Goal: Information Seeking & Learning: Learn about a topic

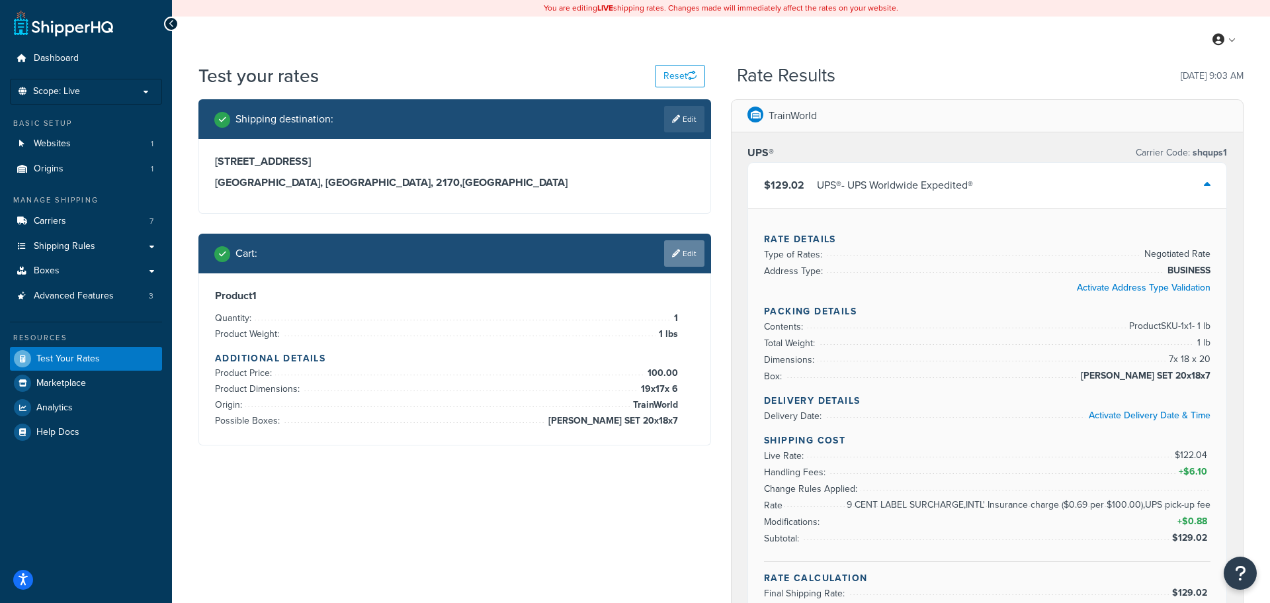
click at [669, 256] on link "Edit" at bounding box center [684, 253] width 40 height 26
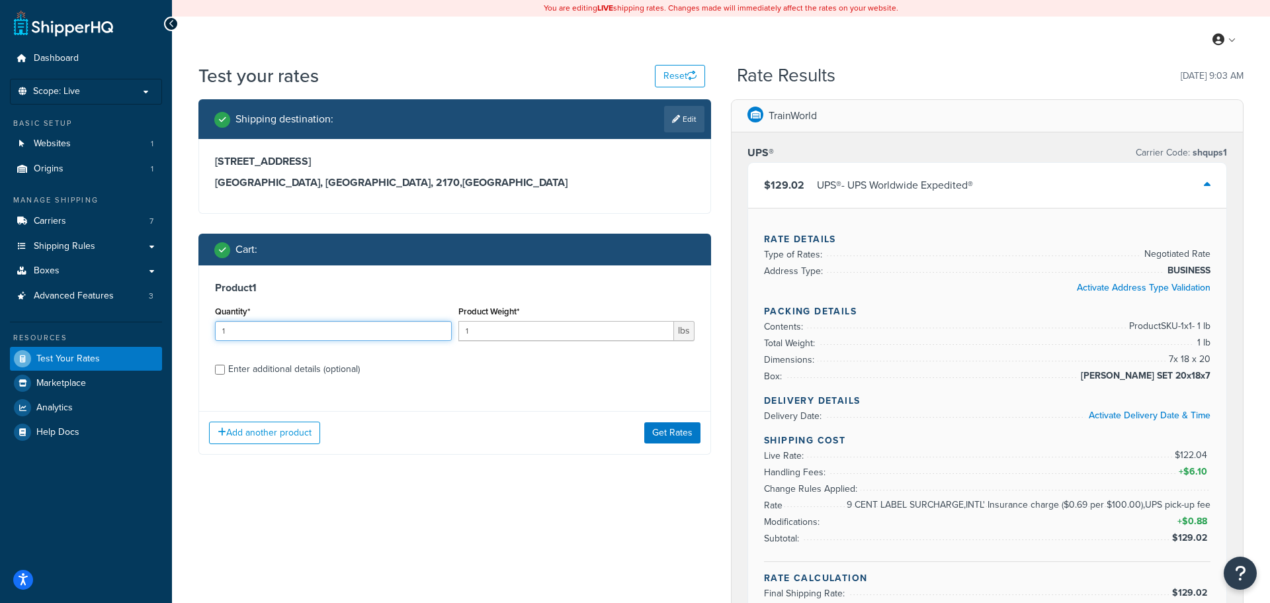
click at [279, 326] on input "1" at bounding box center [333, 331] width 237 height 20
click at [248, 373] on div "Enter additional details (optional)" at bounding box center [294, 369] width 132 height 19
click at [225, 373] on input "Enter additional details (optional)" at bounding box center [220, 370] width 10 height 10
checkbox input "true"
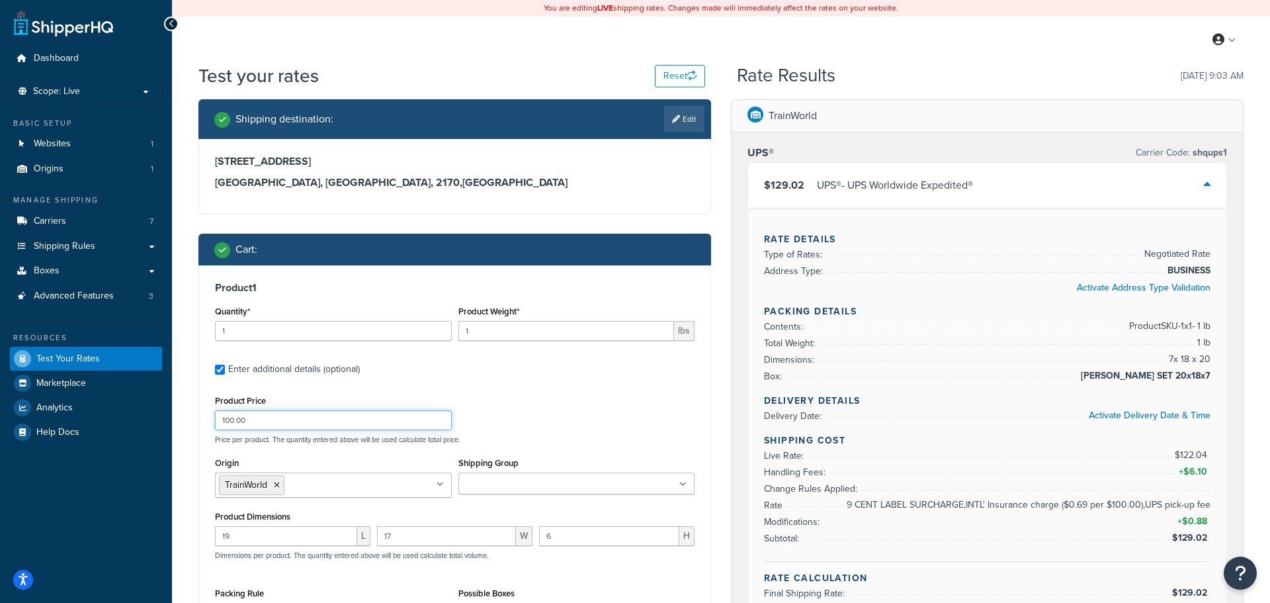
click at [229, 419] on input "100.00" at bounding box center [333, 420] width 237 height 20
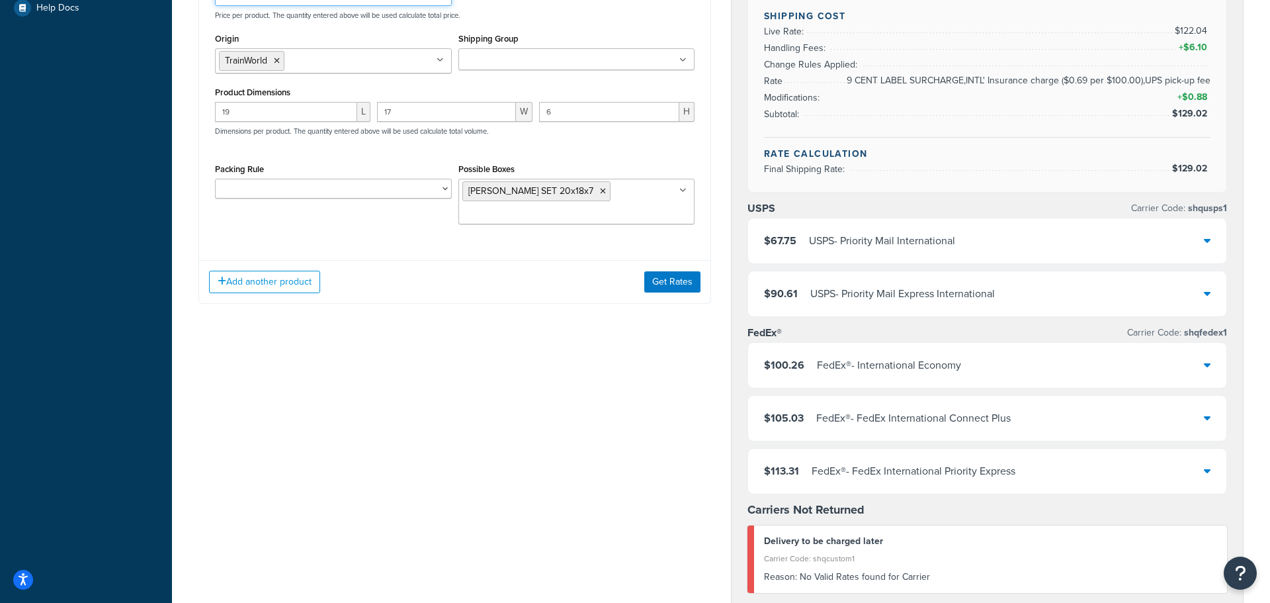
scroll to position [425, 0]
type input "997"
click at [684, 285] on button "Get Rates" at bounding box center [672, 280] width 56 height 21
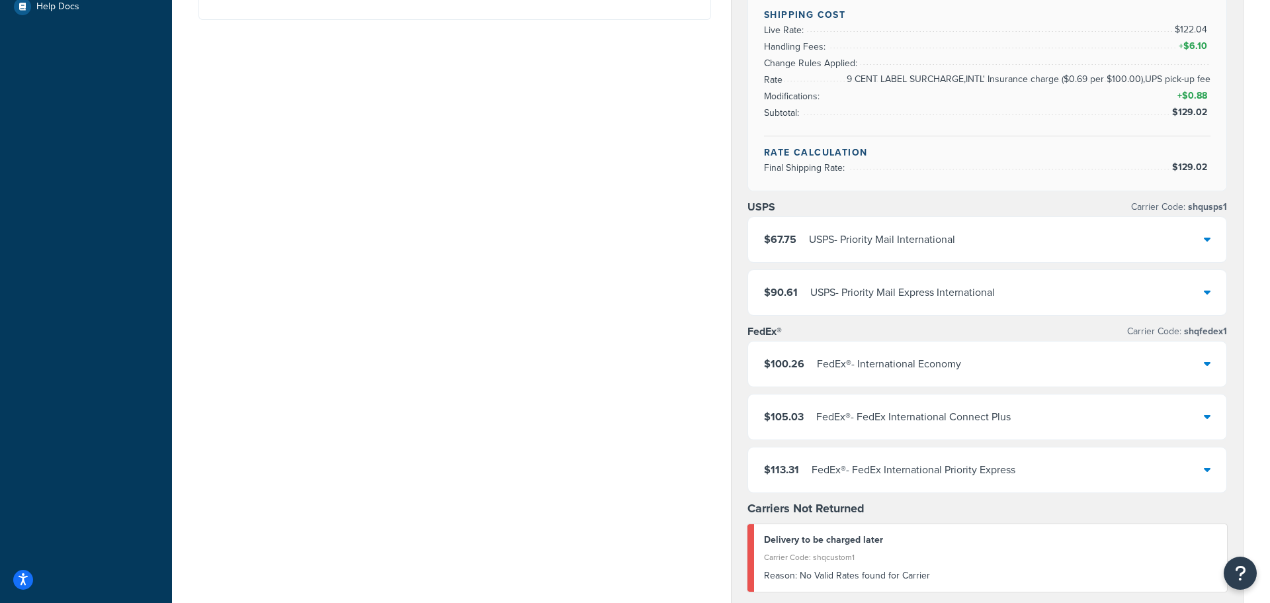
scroll to position [0, 0]
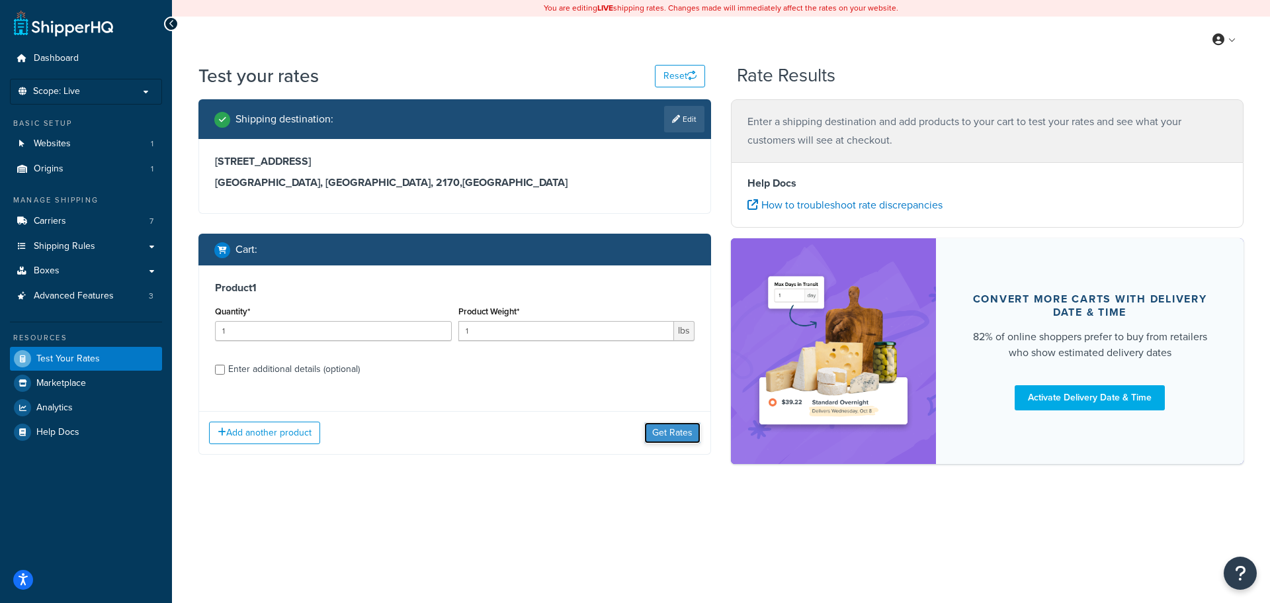
click at [670, 429] on button "Get Rates" at bounding box center [672, 432] width 56 height 21
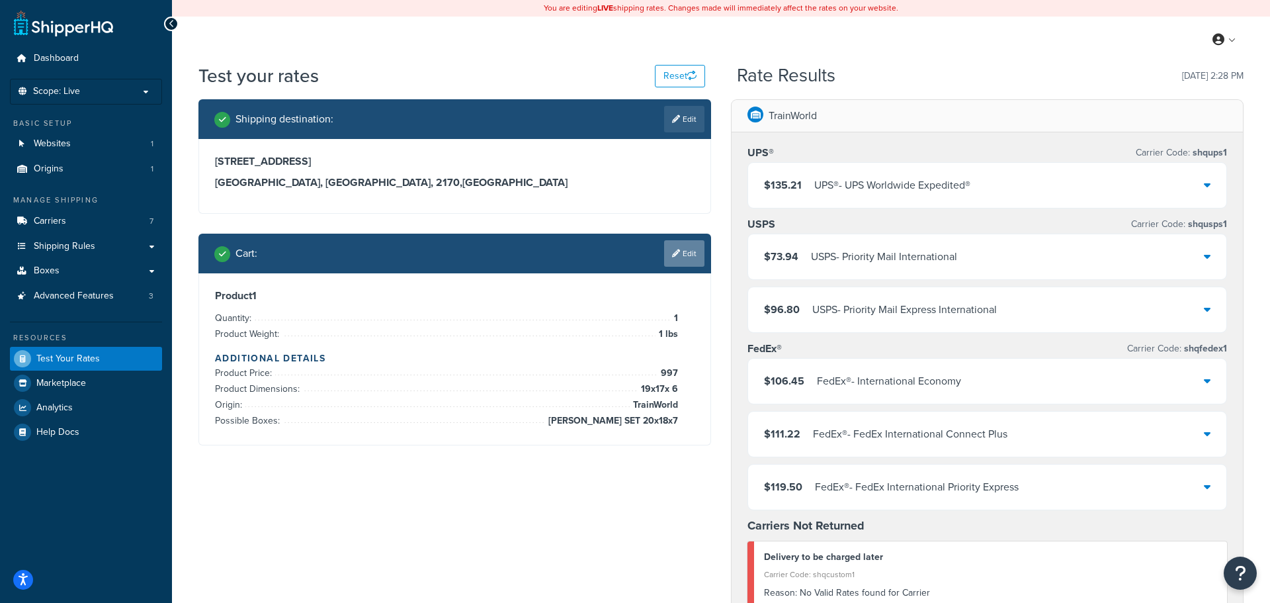
click at [691, 255] on link "Edit" at bounding box center [684, 253] width 40 height 26
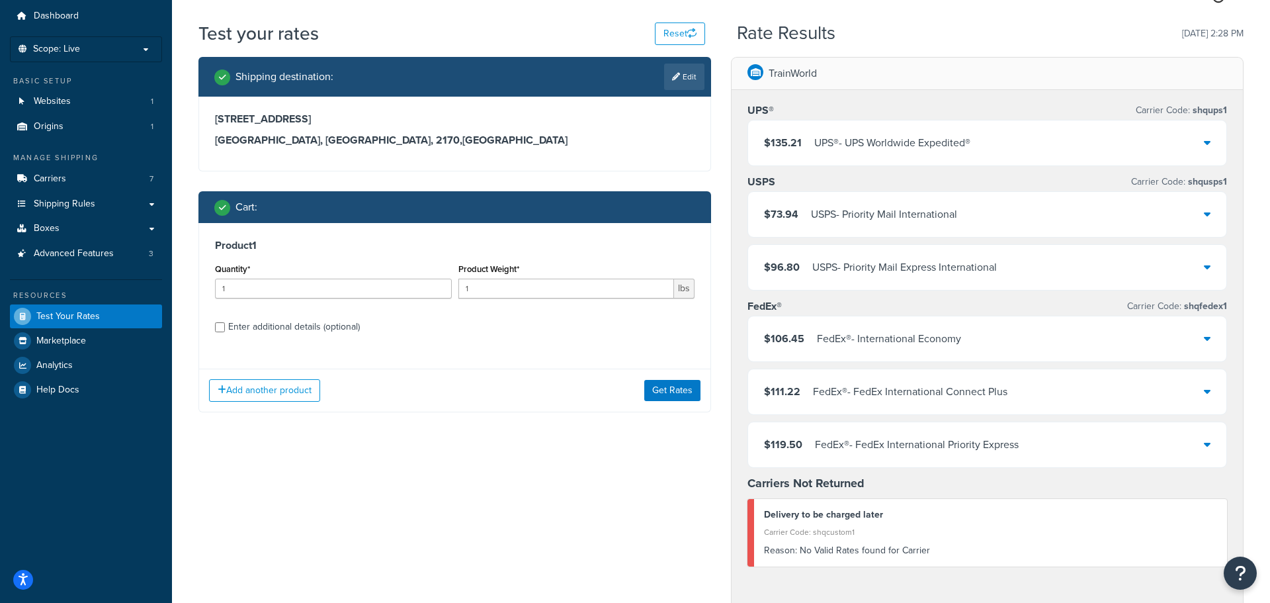
scroll to position [51, 0]
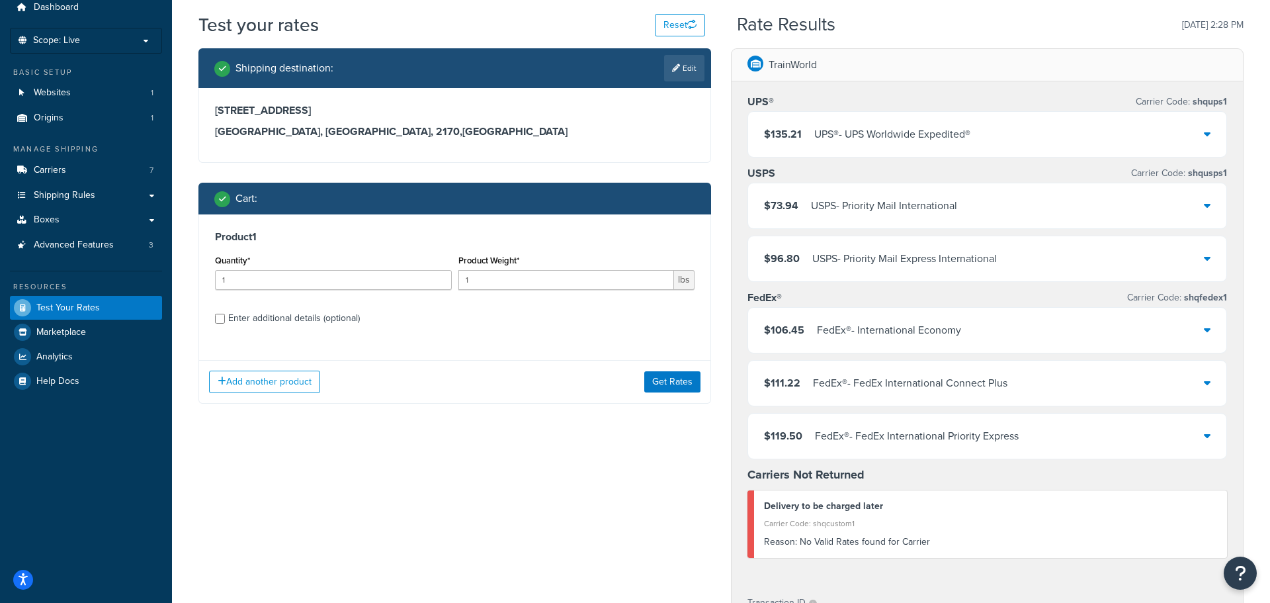
click at [281, 320] on div "Enter additional details (optional)" at bounding box center [294, 318] width 132 height 19
click at [225, 320] on input "Enter additional details (optional)" at bounding box center [220, 319] width 10 height 10
checkbox input "true"
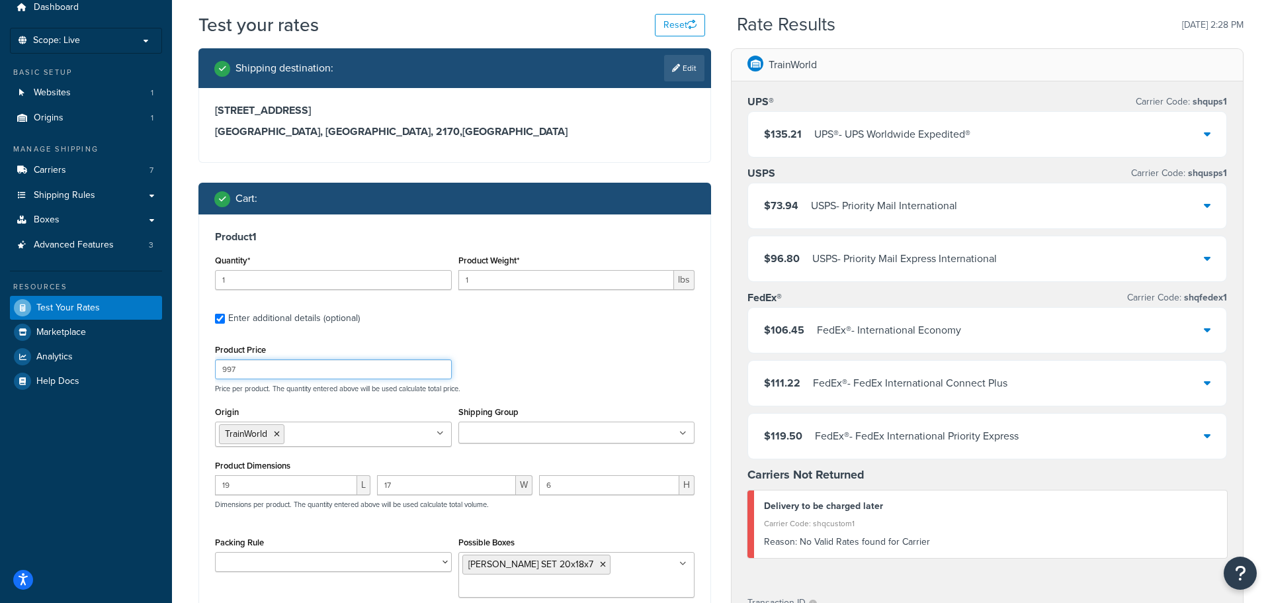
click at [296, 373] on input "997" at bounding box center [333, 369] width 237 height 20
type input "9"
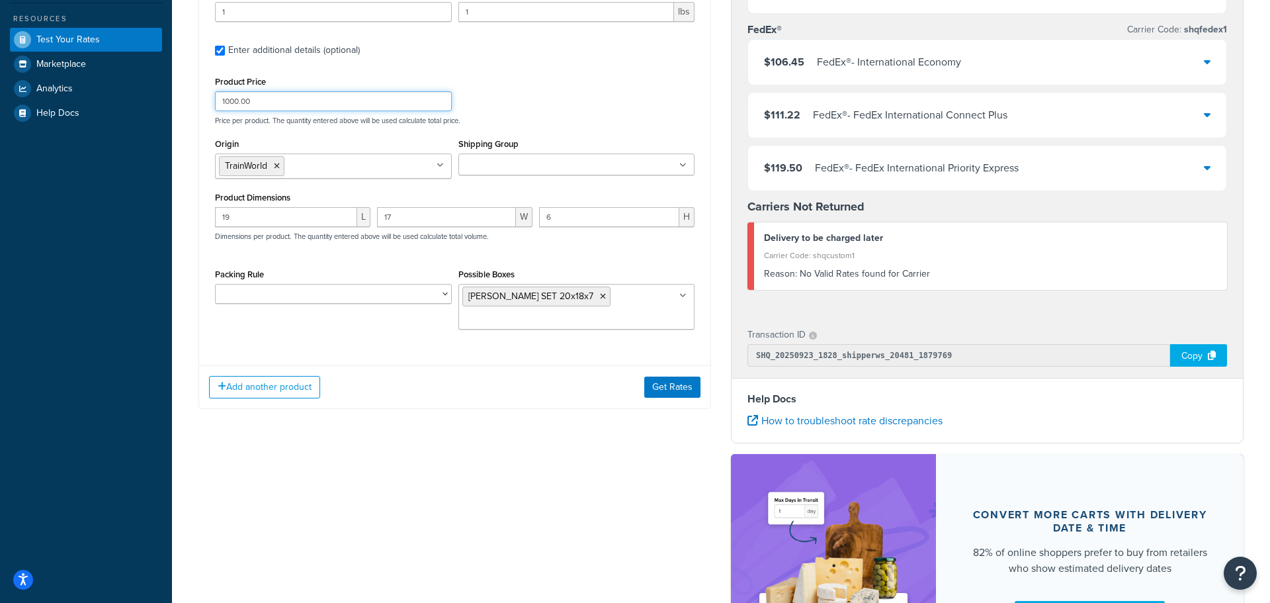
scroll to position [324, 0]
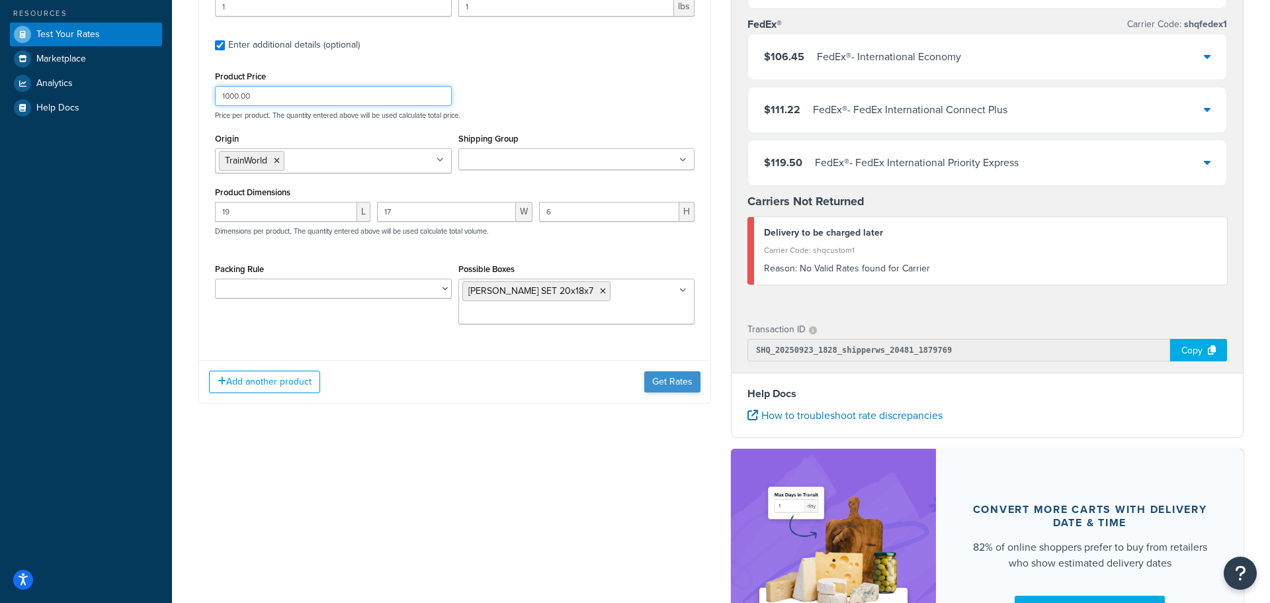
type input "1000.00"
click at [662, 382] on button "Get Rates" at bounding box center [672, 381] width 56 height 21
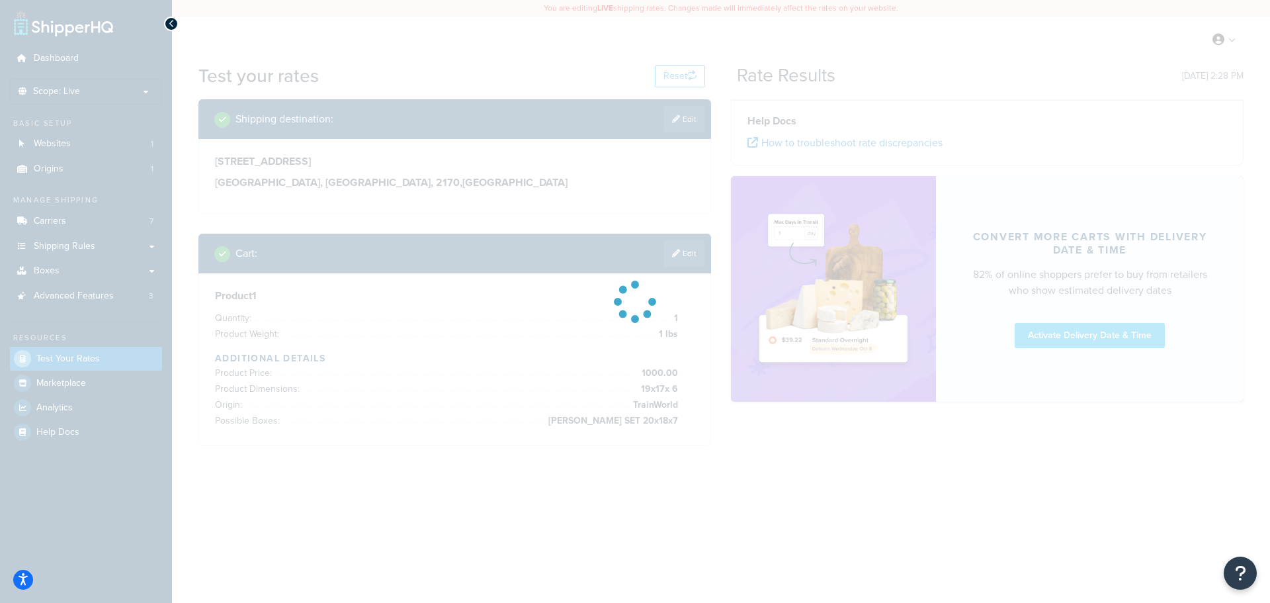
scroll to position [0, 0]
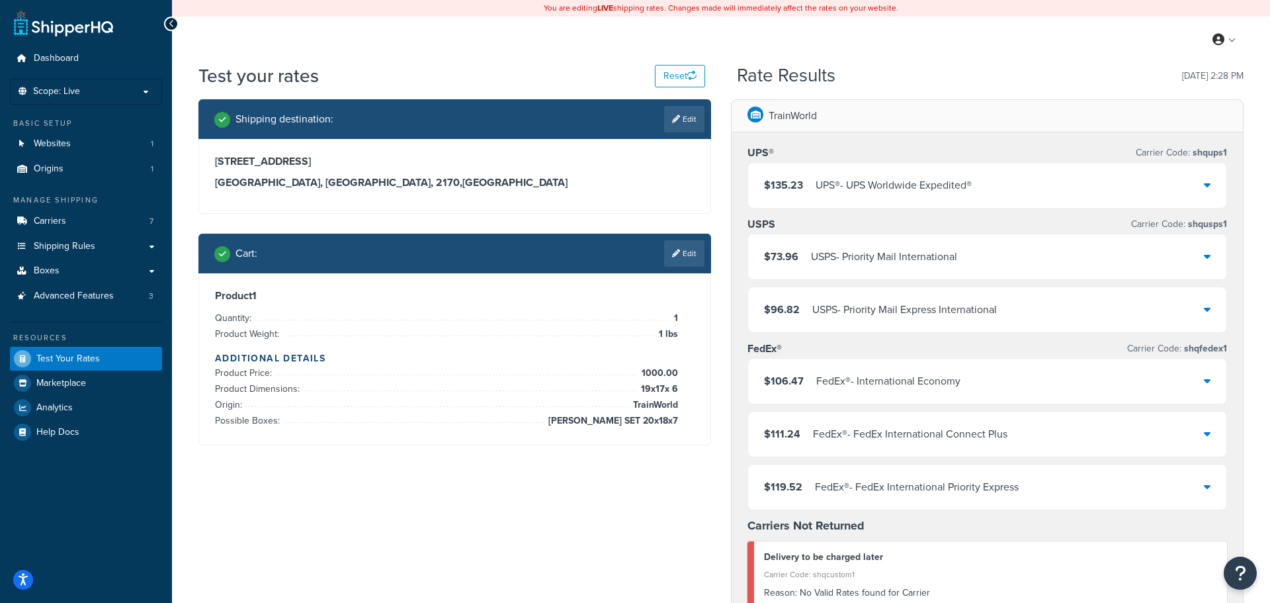
click at [937, 192] on div "UPS® - UPS Worldwide Expedited®" at bounding box center [894, 185] width 156 height 19
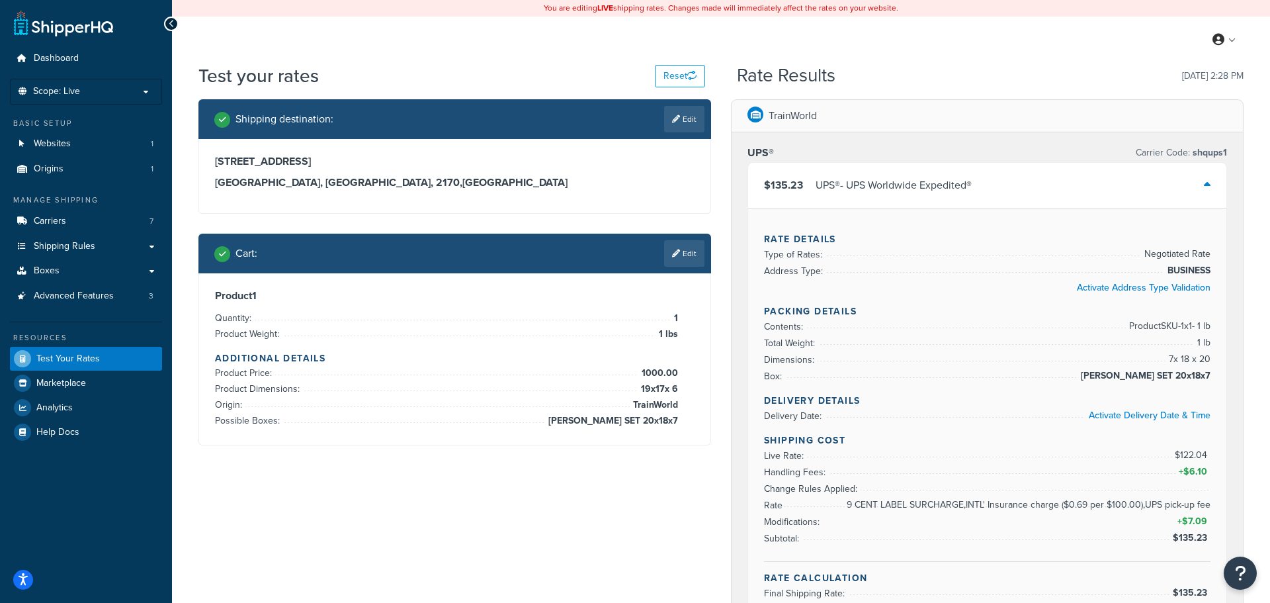
click at [1201, 474] on span "$6.10" at bounding box center [1197, 471] width 27 height 14
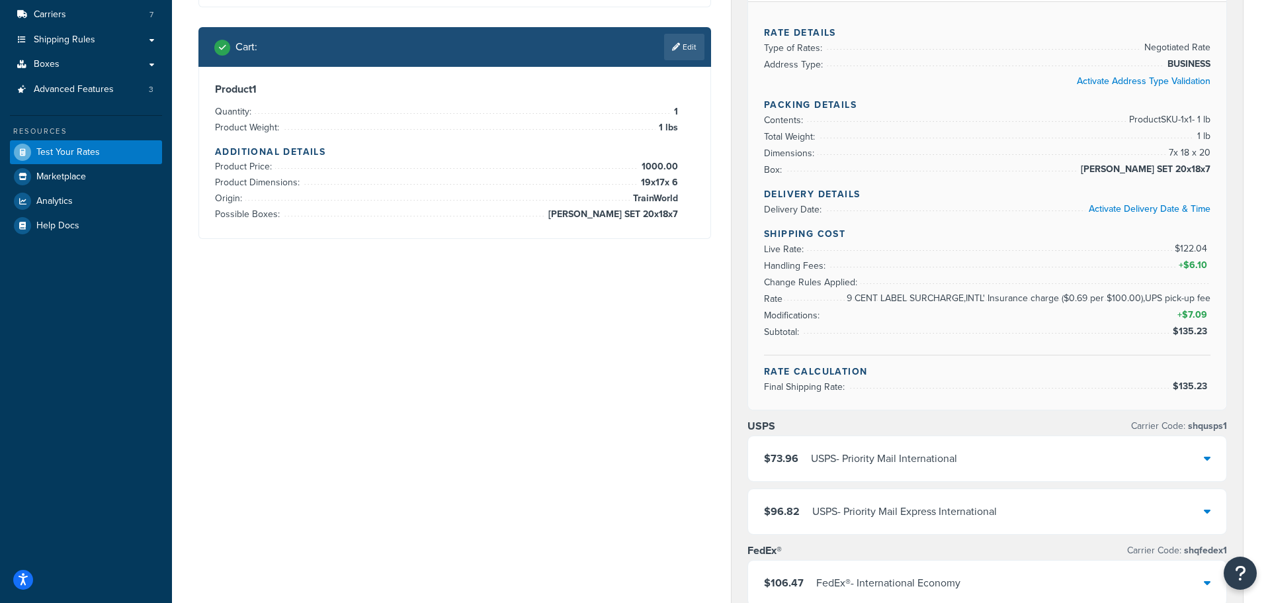
scroll to position [212, 0]
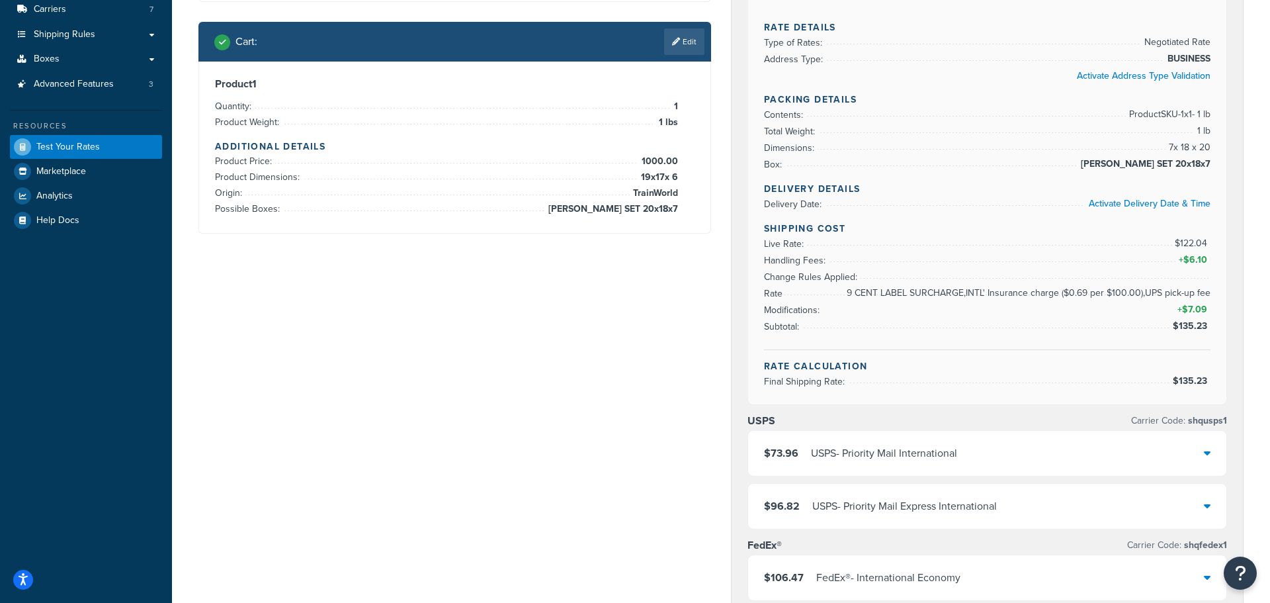
click at [1145, 451] on div "$73.96 USPS - Priority Mail International" at bounding box center [987, 453] width 478 height 45
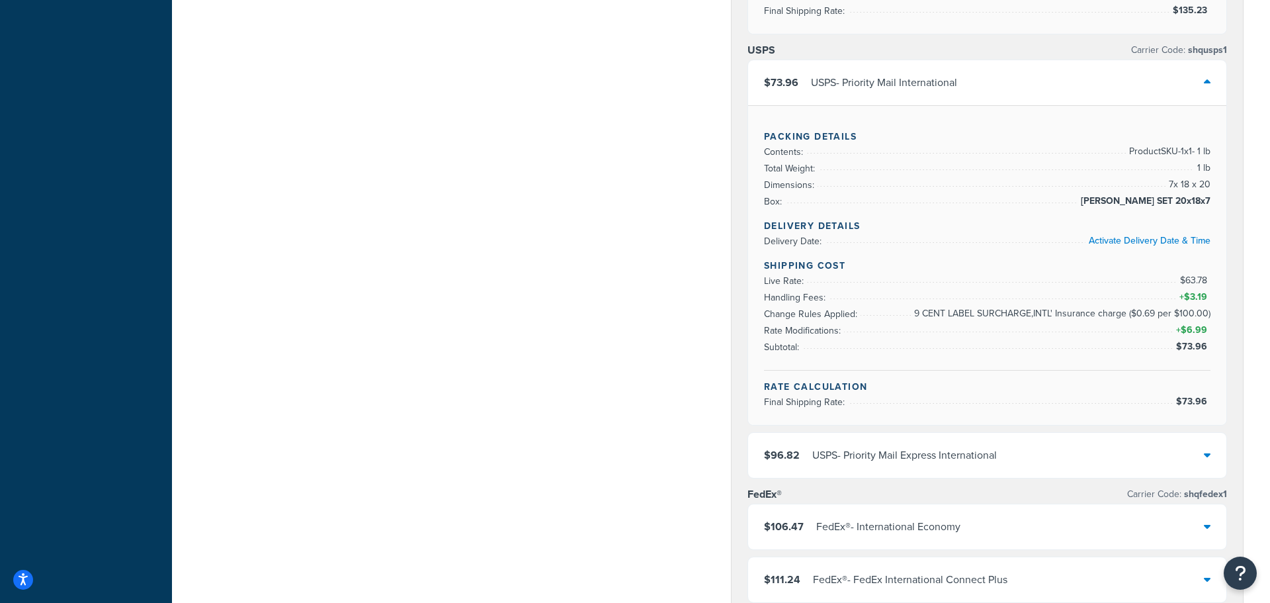
scroll to position [584, 0]
click at [1144, 451] on div "$96.82 USPS - Priority Mail Express International" at bounding box center [987, 453] width 478 height 45
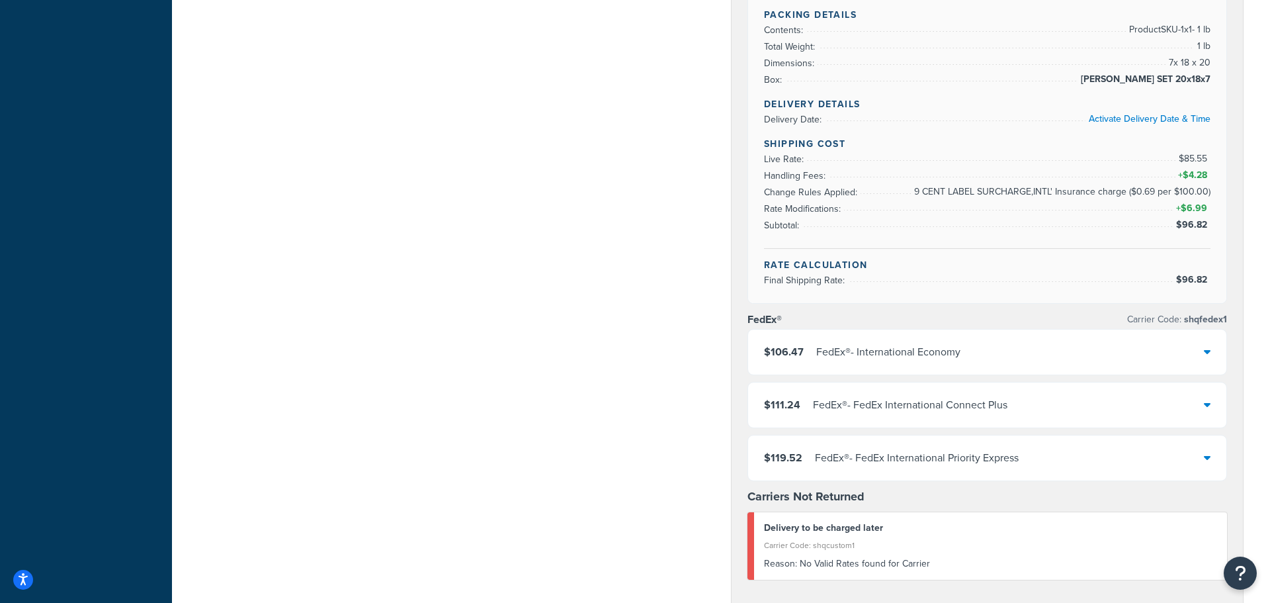
scroll to position [0, 0]
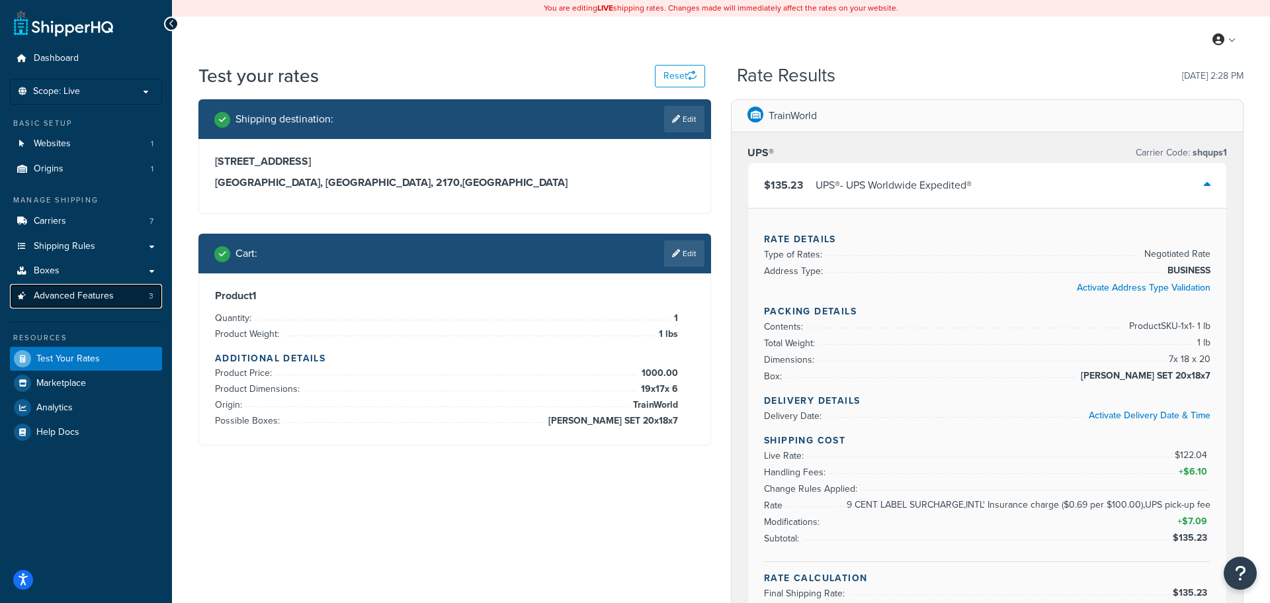
click at [77, 290] on span "Advanced Features" at bounding box center [74, 295] width 80 height 11
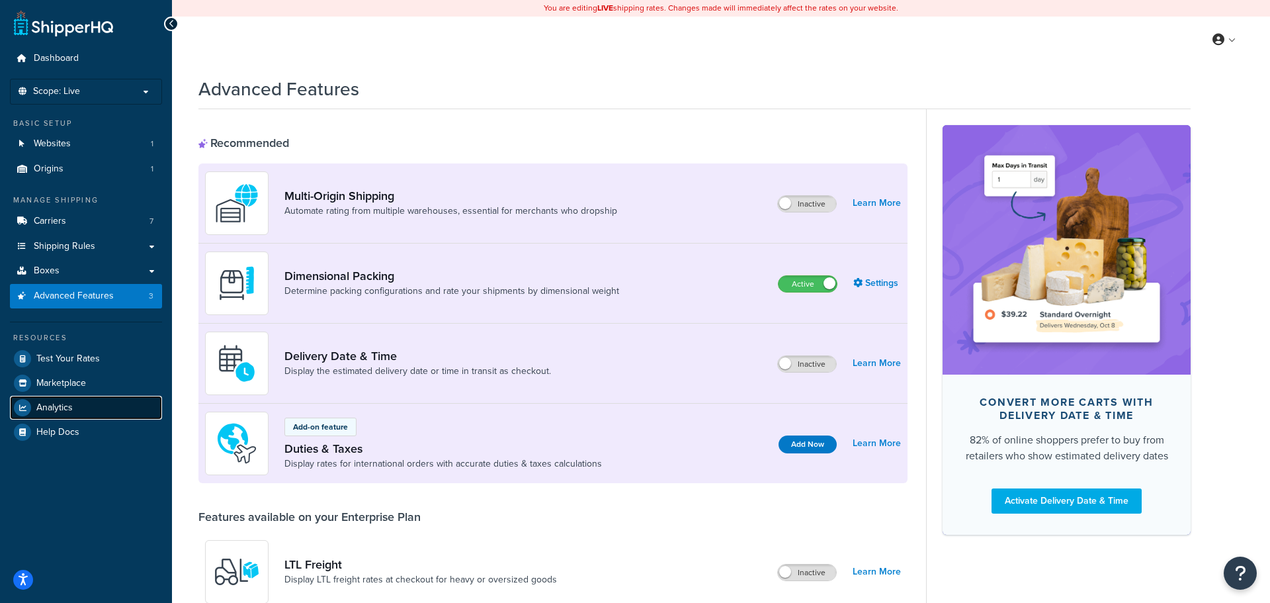
click at [77, 410] on link "Analytics" at bounding box center [86, 408] width 152 height 24
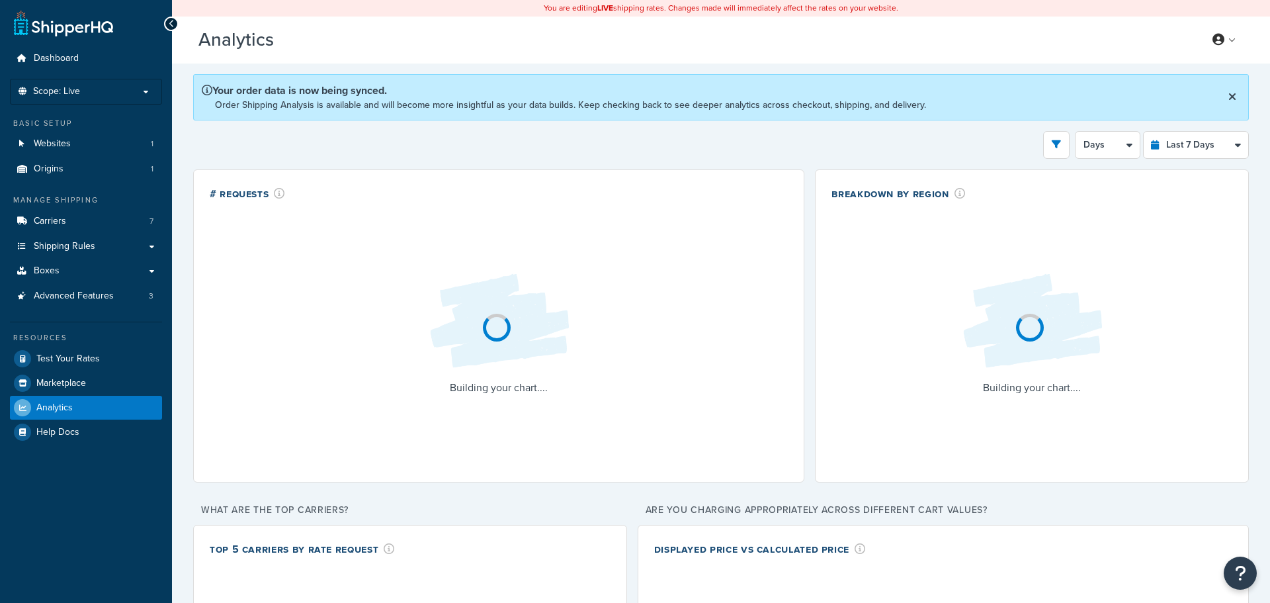
select select "last_7_days"
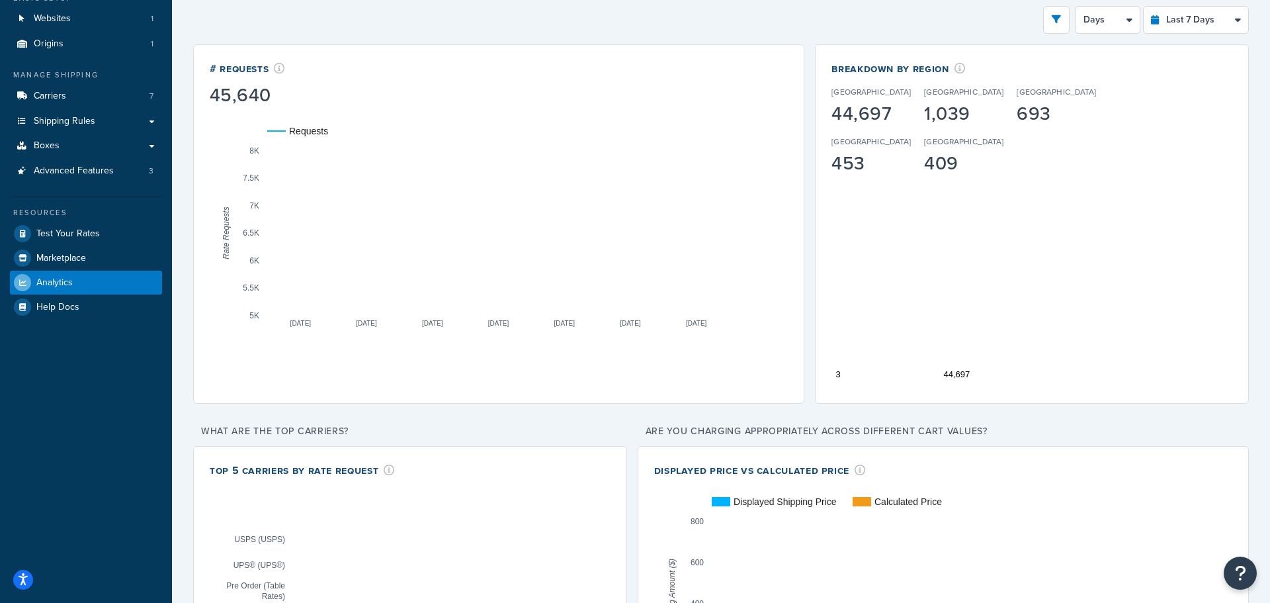
scroll to position [123, 0]
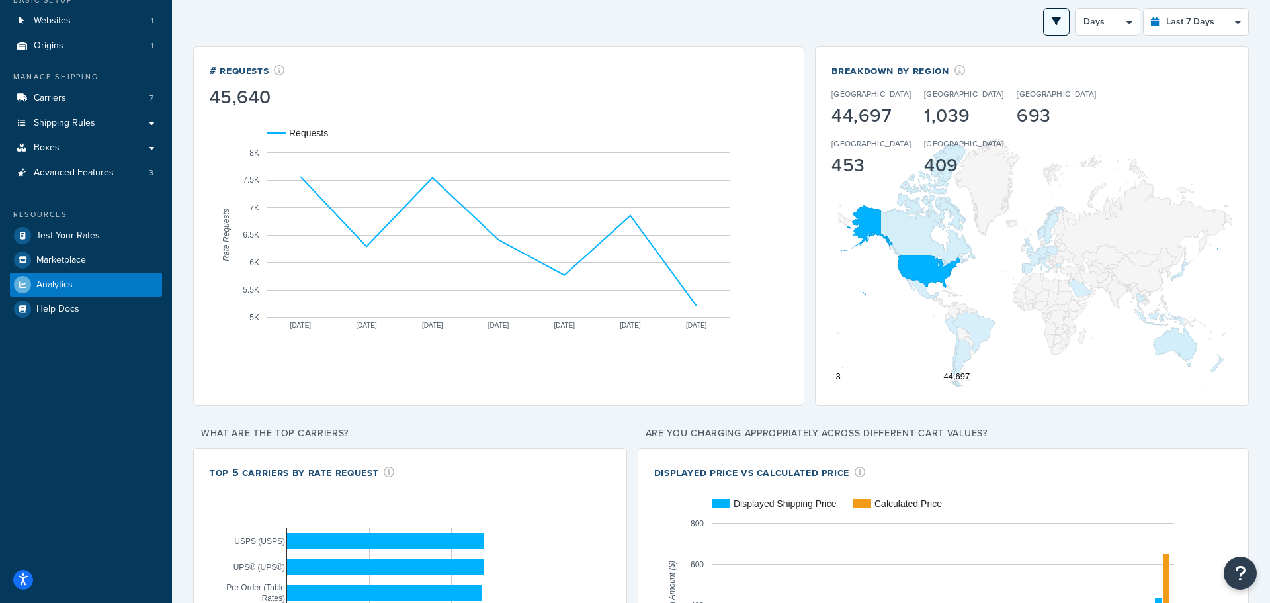
click at [1048, 21] on button "open filter drawer" at bounding box center [1056, 22] width 26 height 28
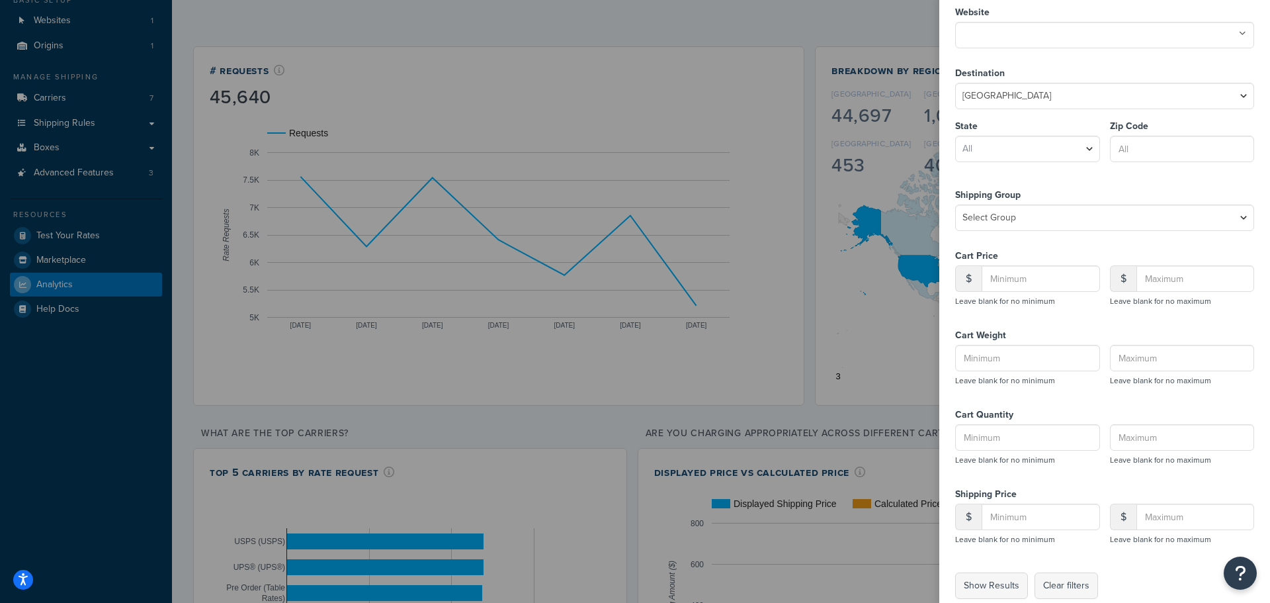
scroll to position [61, 0]
click at [1006, 273] on input "Cart Price" at bounding box center [1041, 279] width 118 height 26
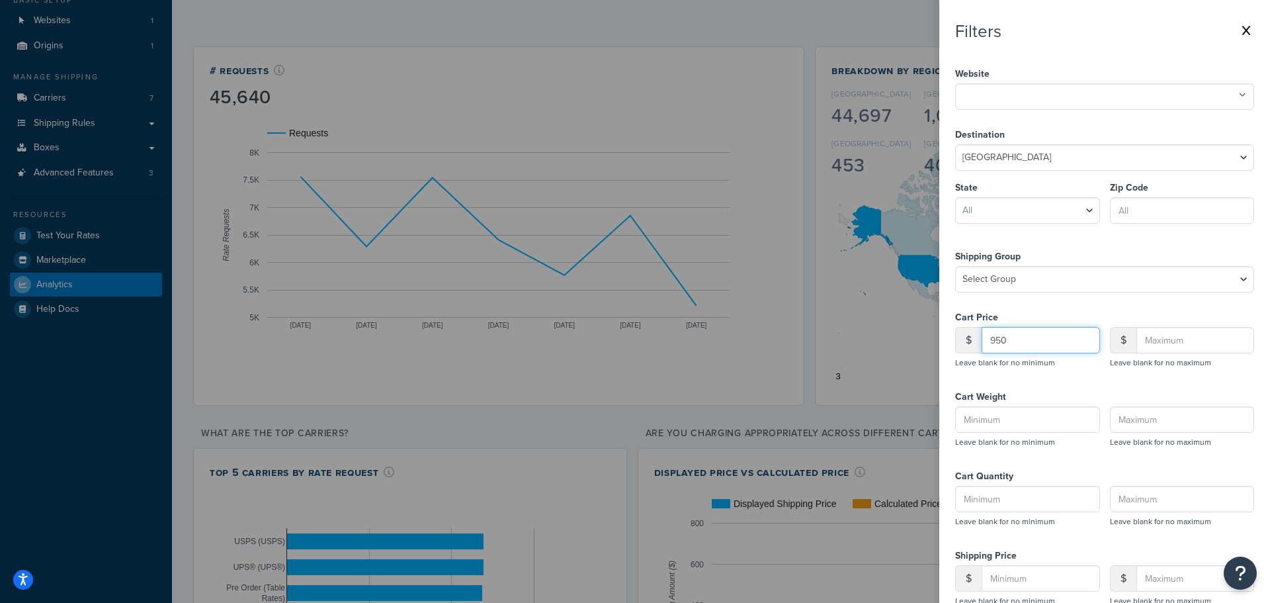
type input "950"
click at [1045, 161] on select "United States United Kingdom Afghanistan Åland Islands Albania Algeria American…" at bounding box center [1104, 157] width 299 height 26
click at [1063, 124] on div "Destination United States United Kingdom Afghanistan Åland Islands Albania Alge…" at bounding box center [1104, 179] width 299 height 122
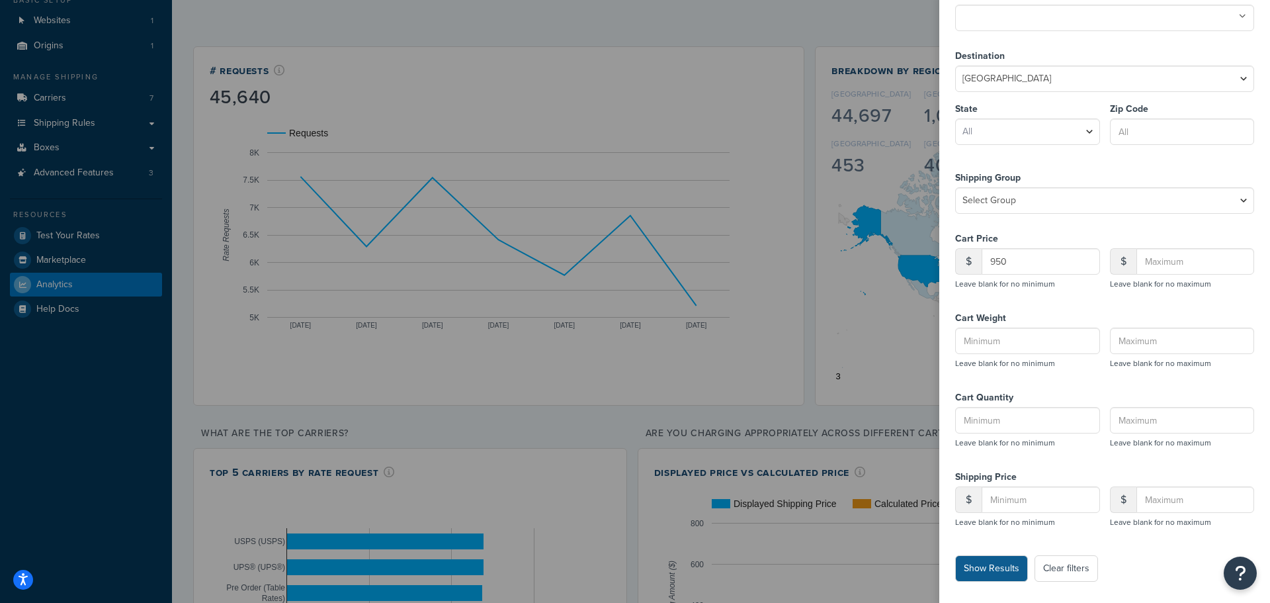
click at [998, 565] on button "Show Results" at bounding box center [991, 568] width 73 height 26
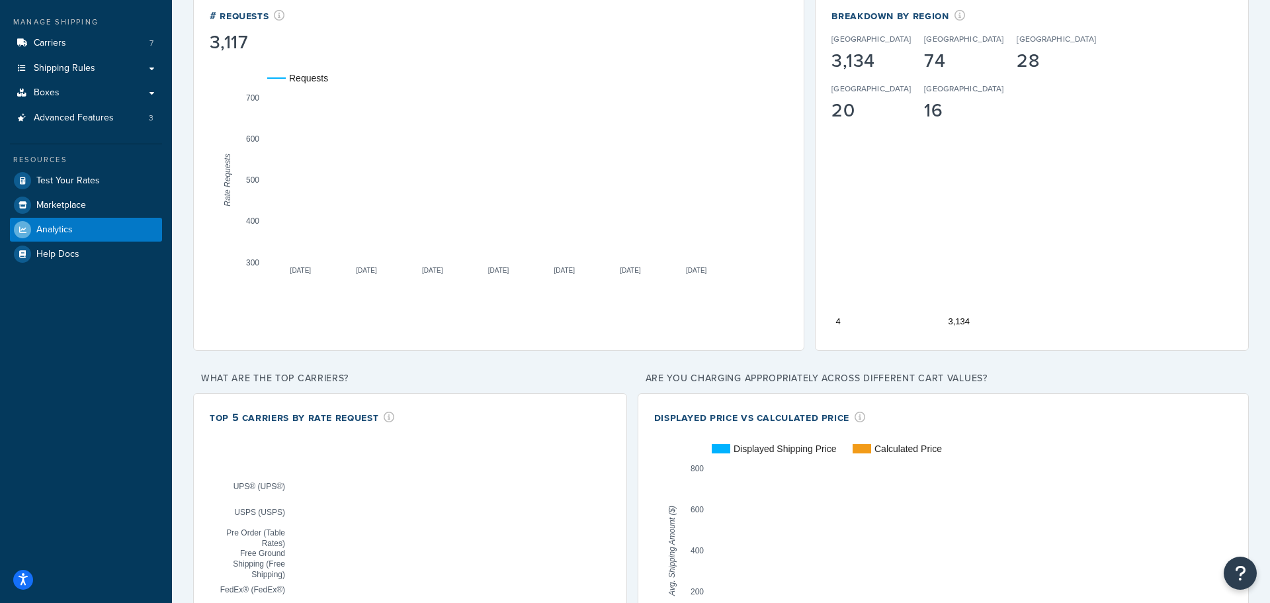
scroll to position [0, 0]
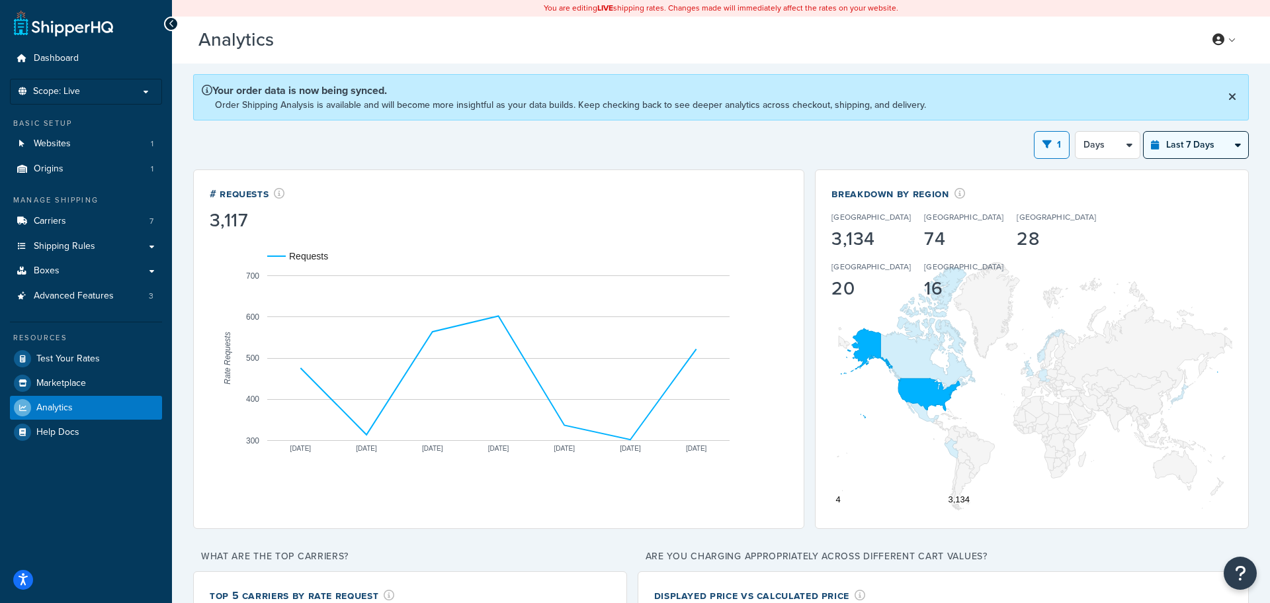
click at [1196, 150] on select "Last 24 Hours Last 7 Days Last 30 Days Last 3 Months Last 6 Months Last 12 Mont…" at bounding box center [1196, 145] width 105 height 26
select select "last_24_hours"
click at [1144, 132] on select "Last 24 Hours Last 7 Days Last 30 Days Last 3 Months Last 6 Months Last 12 Mont…" at bounding box center [1196, 145] width 105 height 26
select select "1h"
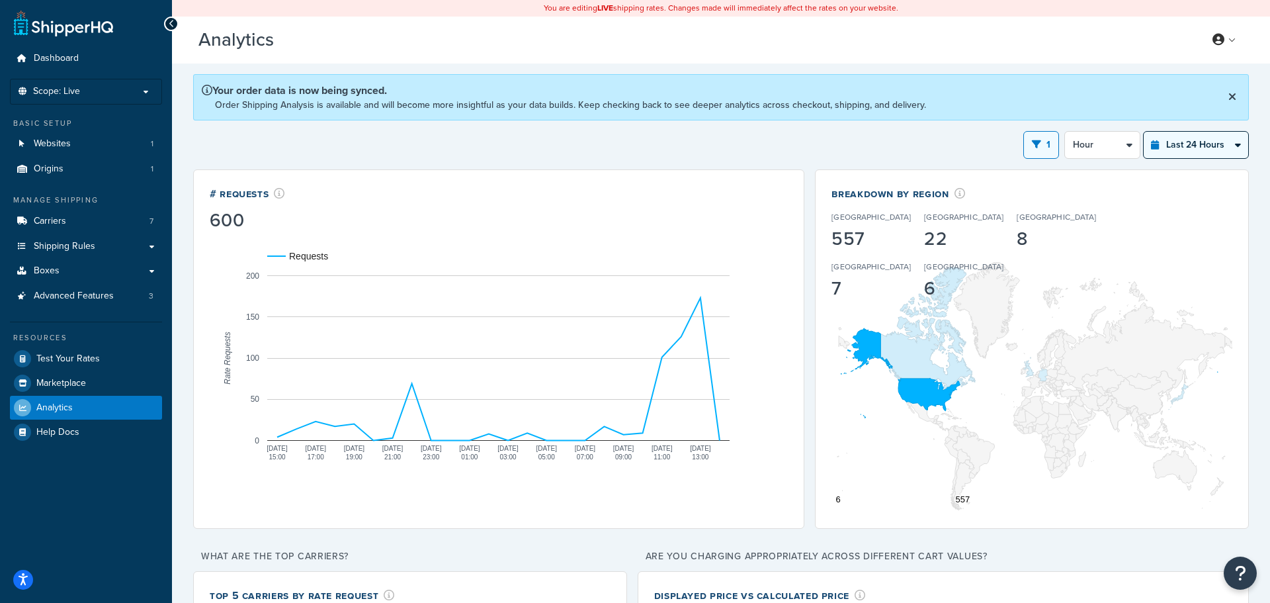
click at [1233, 141] on select "Last 24 Hours Last 7 Days Last 30 Days Last 3 Months Last 6 Months Last 12 Mont…" at bounding box center [1196, 145] width 105 height 26
select select "last_6_months"
click at [1144, 132] on select "Last 24 Hours Last 7 Days Last 30 Days Last 3 Months Last 6 Months Last 12 Mont…" at bounding box center [1196, 145] width 105 height 26
select select "1w"
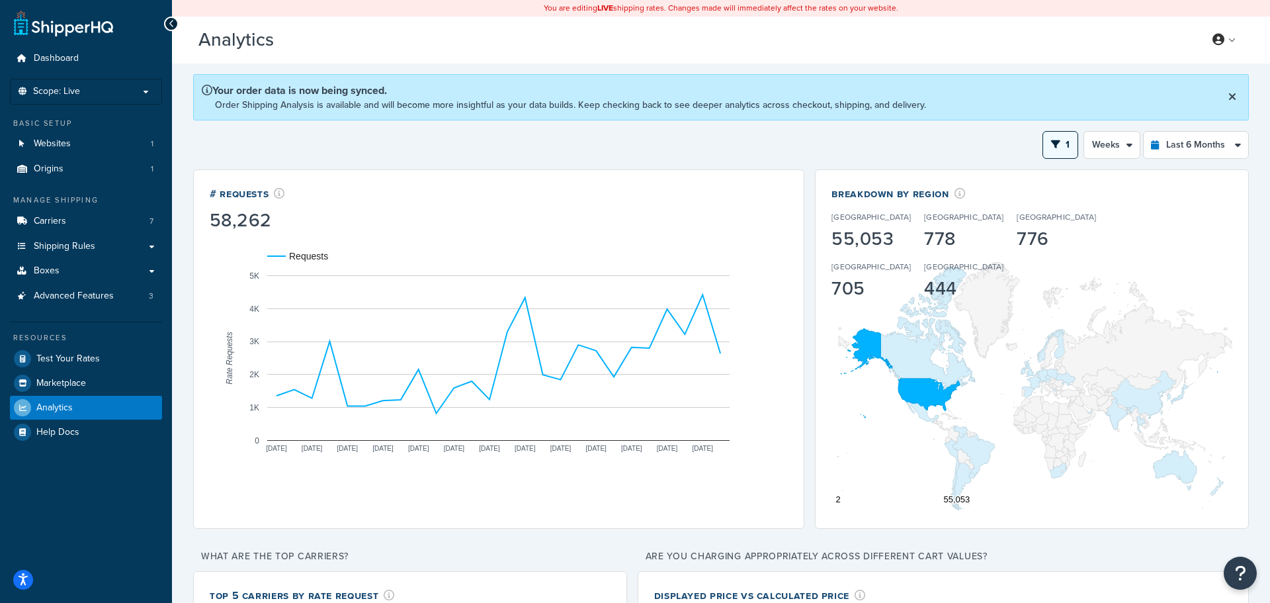
click at [1073, 147] on button "1" at bounding box center [1061, 145] width 36 height 28
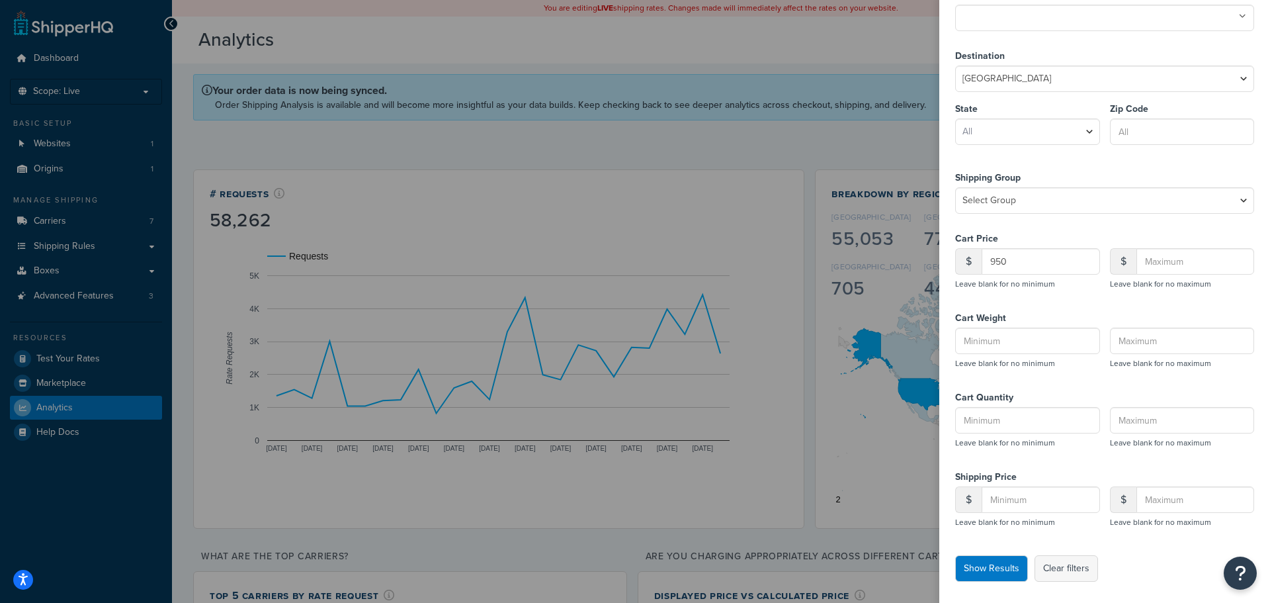
click at [1077, 578] on button "Clear filters" at bounding box center [1067, 568] width 64 height 26
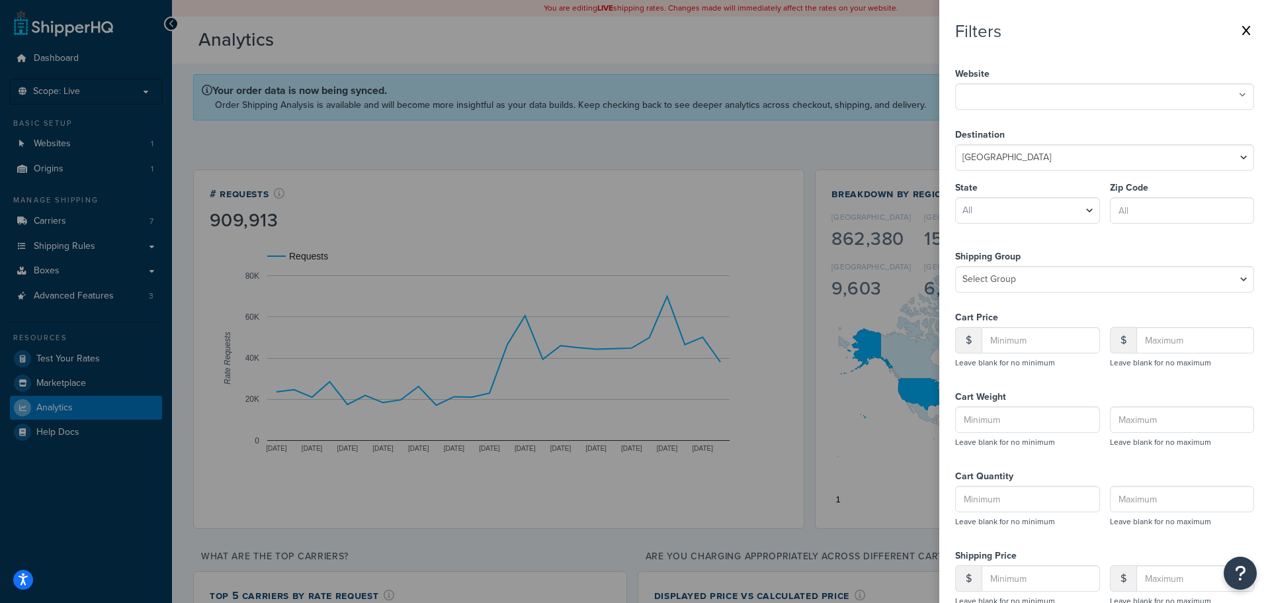
click at [1249, 30] on icon at bounding box center [1247, 30] width 8 height 11
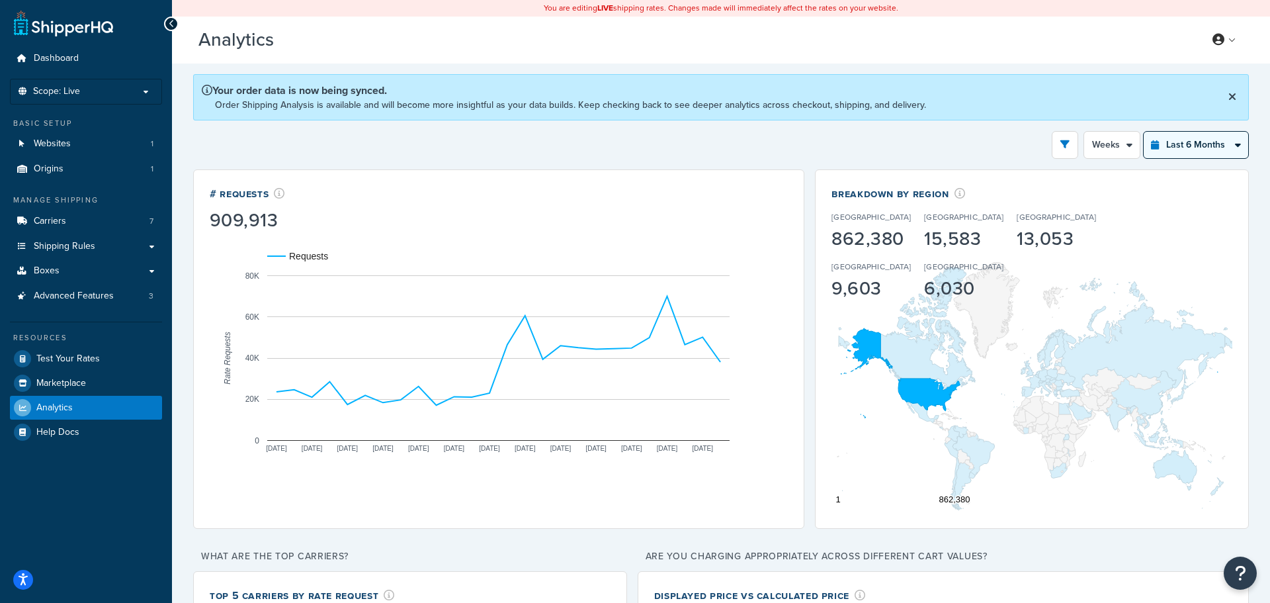
click at [1167, 151] on select "Last 24 Hours Last 7 Days Last 30 Days Last 3 Months Last 6 Months Last 12 Mont…" at bounding box center [1196, 145] width 105 height 26
select select "last_year"
click at [1144, 132] on select "Last 24 Hours Last 7 Days Last 30 Days Last 3 Months Last 6 Months Last 12 Mont…" at bounding box center [1196, 145] width 105 height 26
select select "1M"
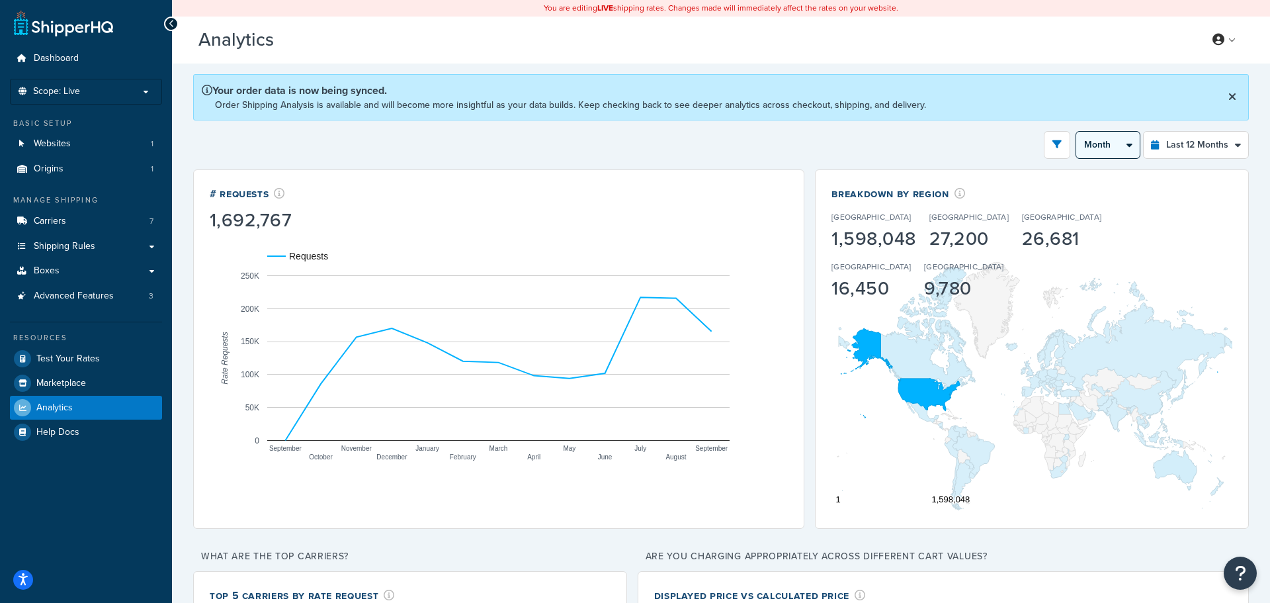
click at [1114, 151] on select "Month 2 Weeks" at bounding box center [1109, 145] width 64 height 26
click at [1002, 149] on div "Filters Website www.trainworld.com Destination United States United Kingdom Afg…" at bounding box center [721, 145] width 1056 height 28
click at [1192, 138] on select "Last 24 Hours Last 7 Days Last 30 Days Last 3 Months Last 6 Months Last 12 Mont…" at bounding box center [1196, 145] width 105 height 26
select select "last_6_months"
click at [1144, 132] on select "Last 24 Hours Last 7 Days Last 30 Days Last 3 Months Last 6 Months Last 12 Mont…" at bounding box center [1196, 145] width 105 height 26
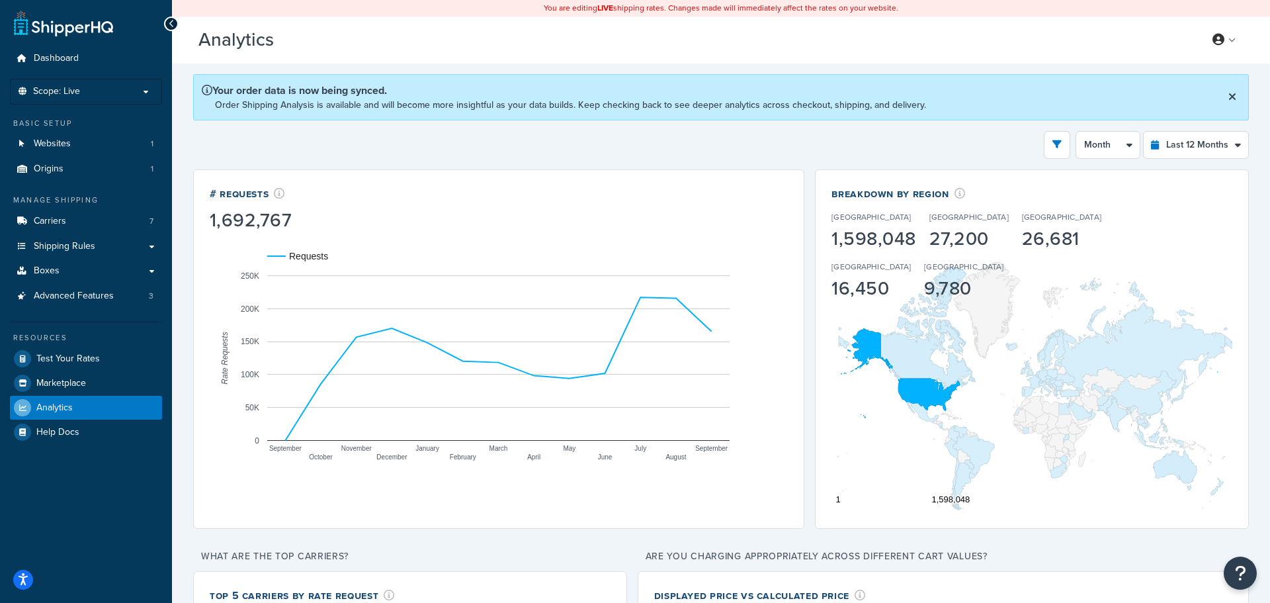
select select "1w"
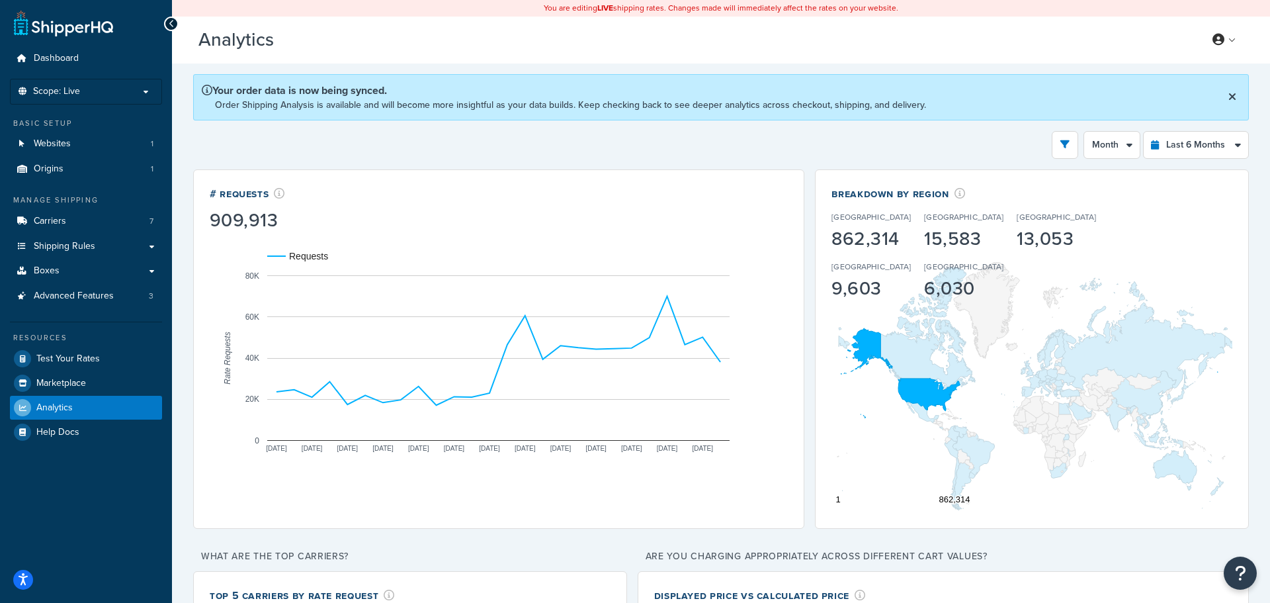
click at [1233, 92] on icon at bounding box center [1233, 96] width 8 height 11
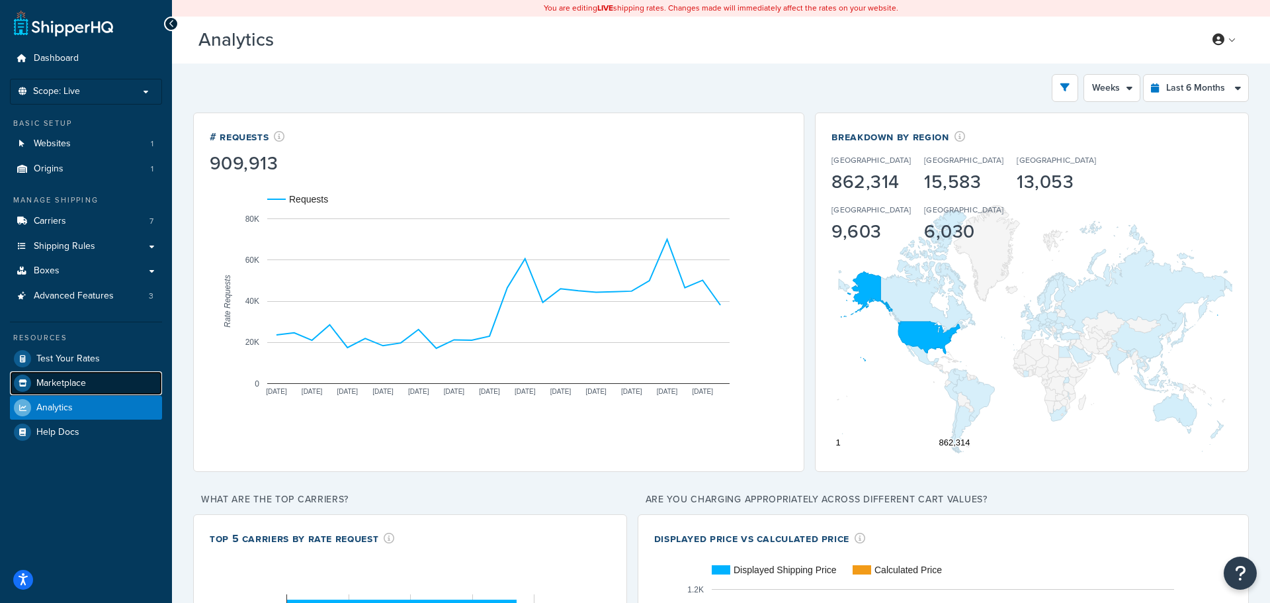
click at [66, 382] on span "Marketplace" at bounding box center [61, 383] width 50 height 11
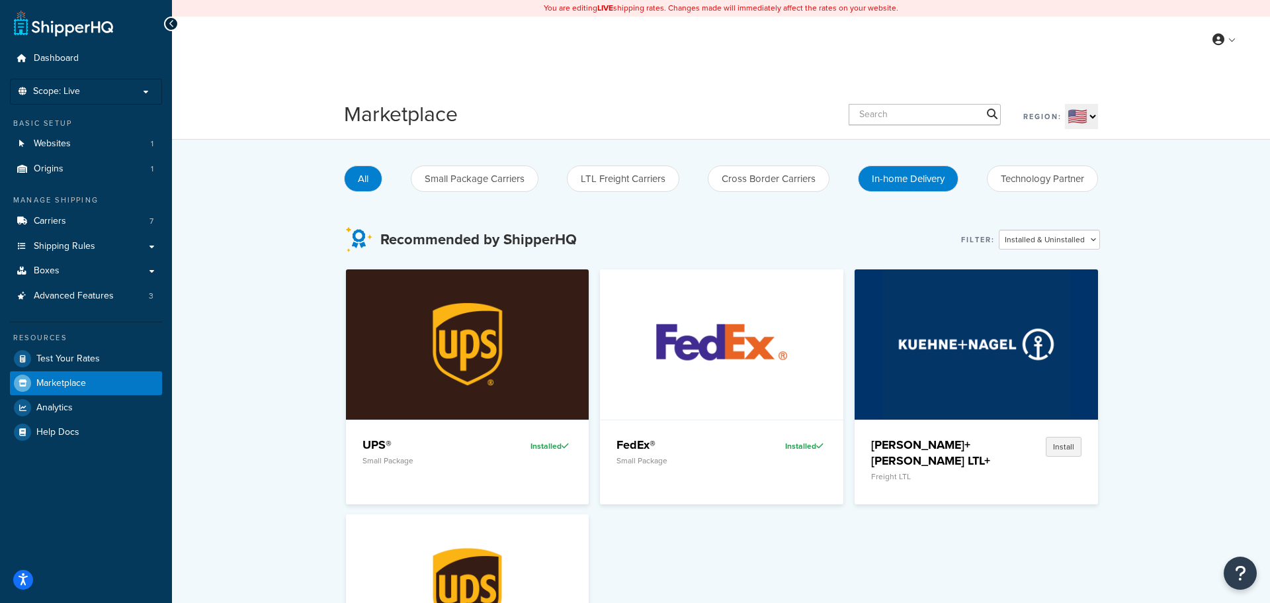
click at [912, 179] on button "In-home Delivery" at bounding box center [908, 178] width 101 height 26
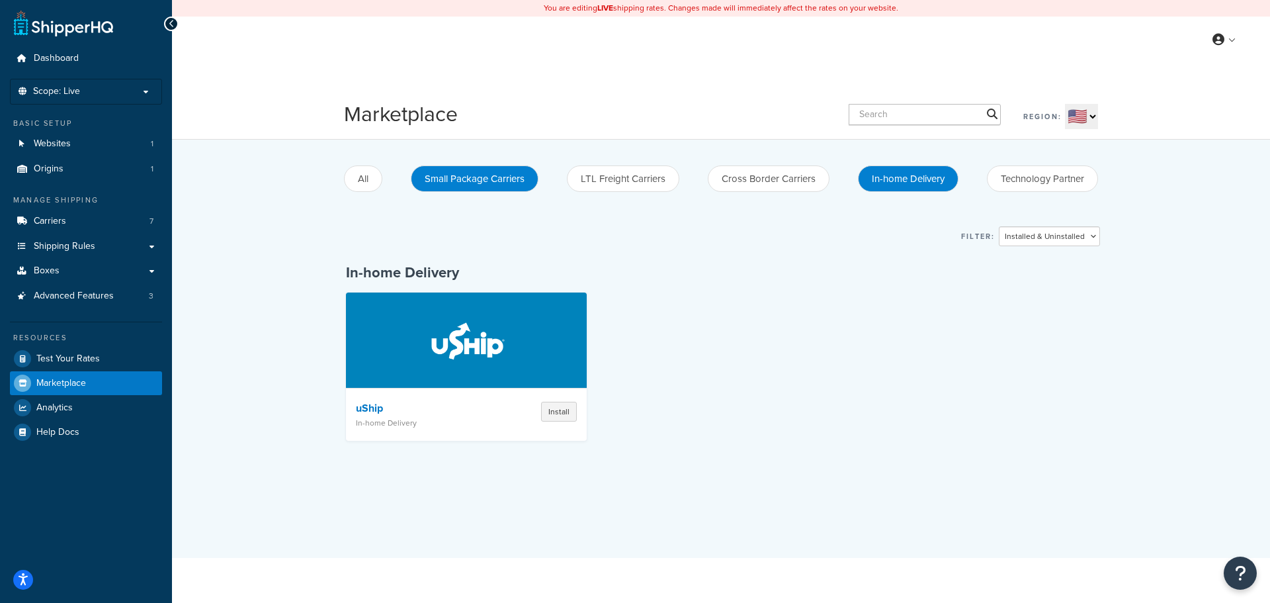
click at [471, 168] on button "Small Package Carriers" at bounding box center [475, 178] width 128 height 26
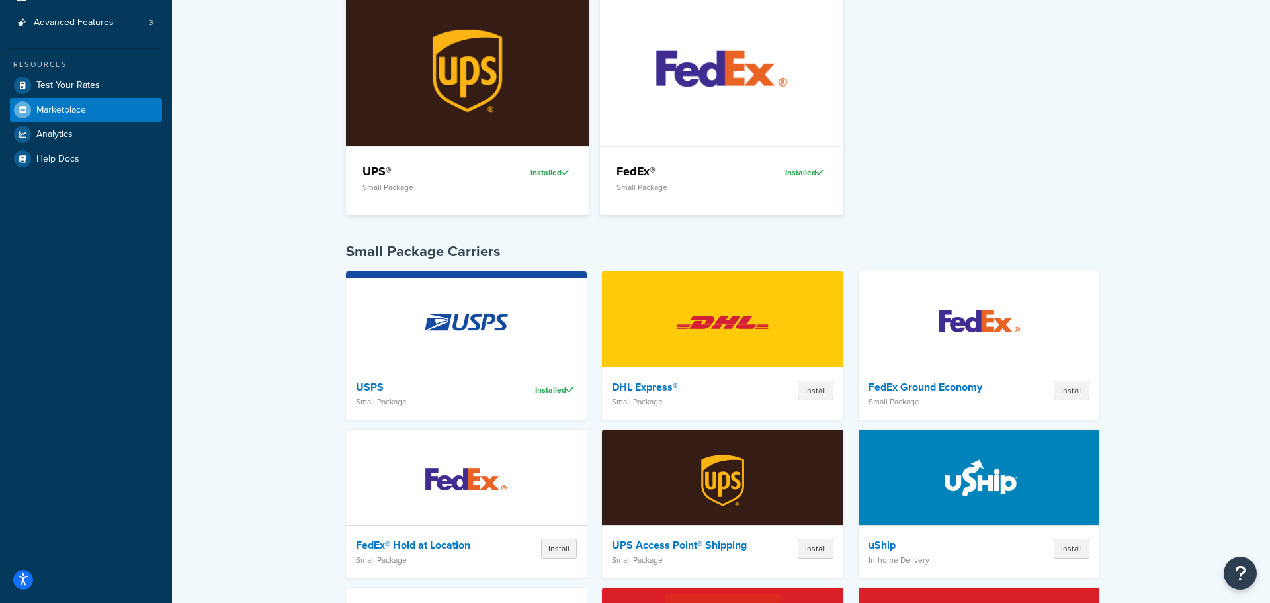
scroll to position [277, 0]
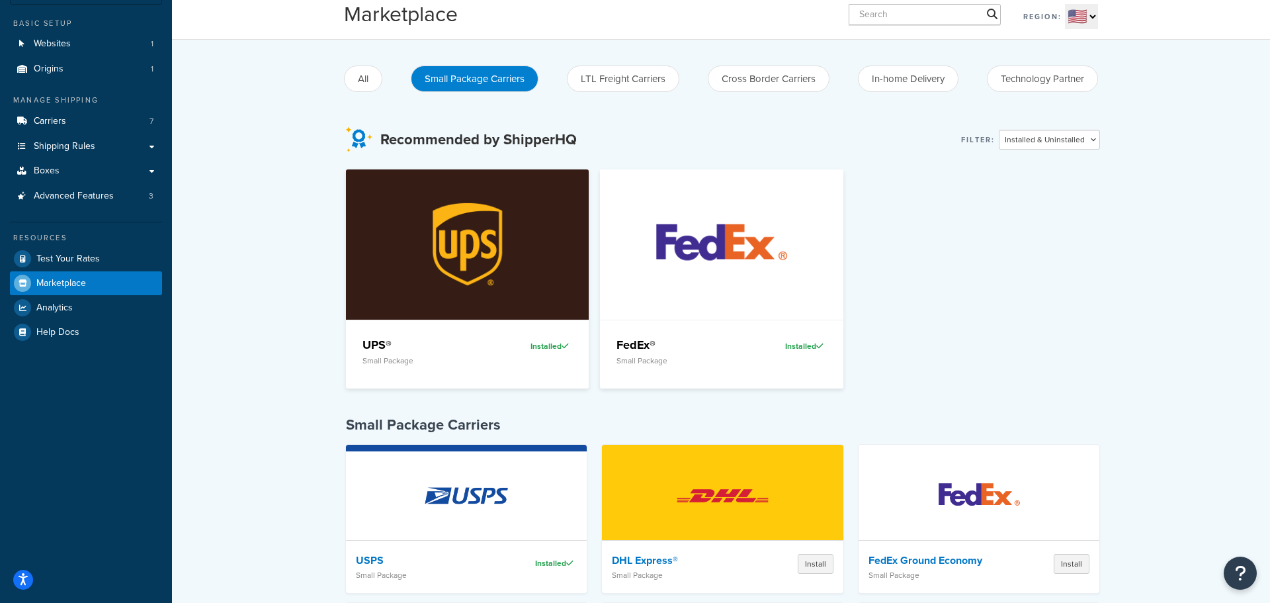
scroll to position [0, 0]
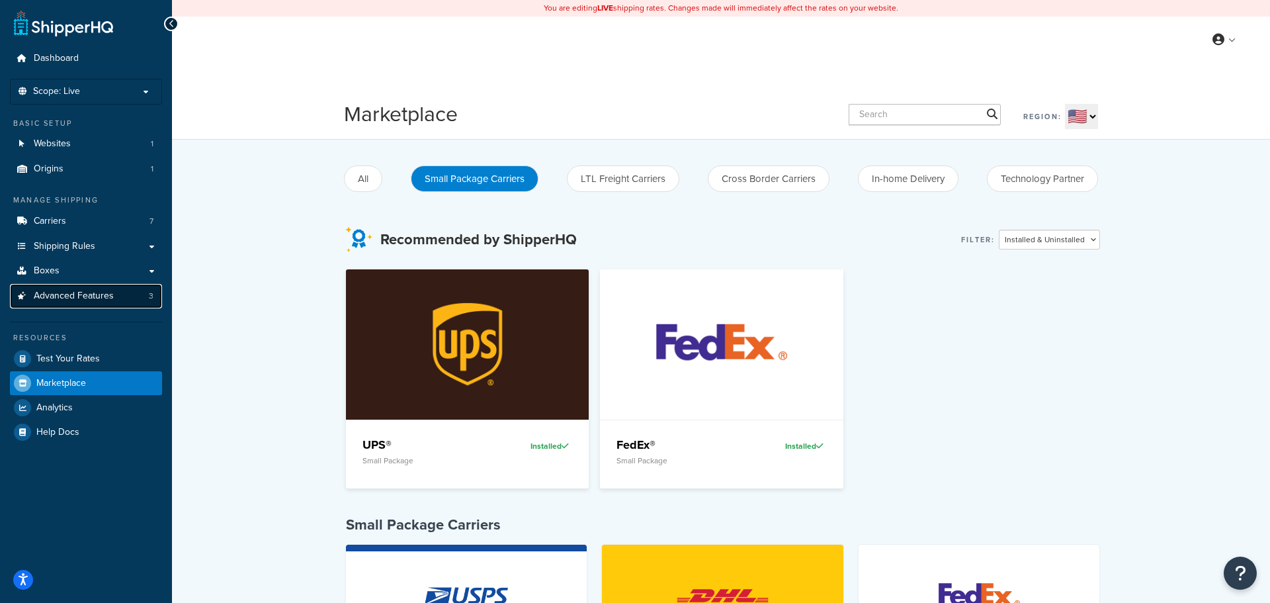
click at [116, 294] on link "Advanced Features 3" at bounding box center [86, 296] width 152 height 24
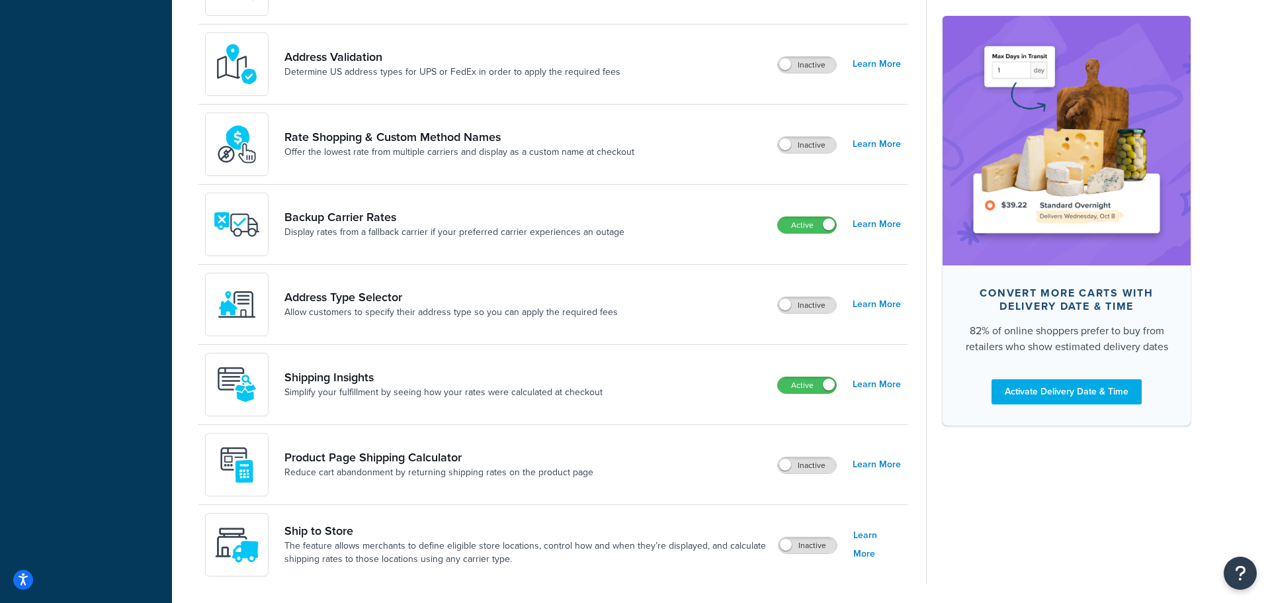
scroll to position [666, 0]
click at [876, 307] on link "Learn More" at bounding box center [877, 305] width 48 height 19
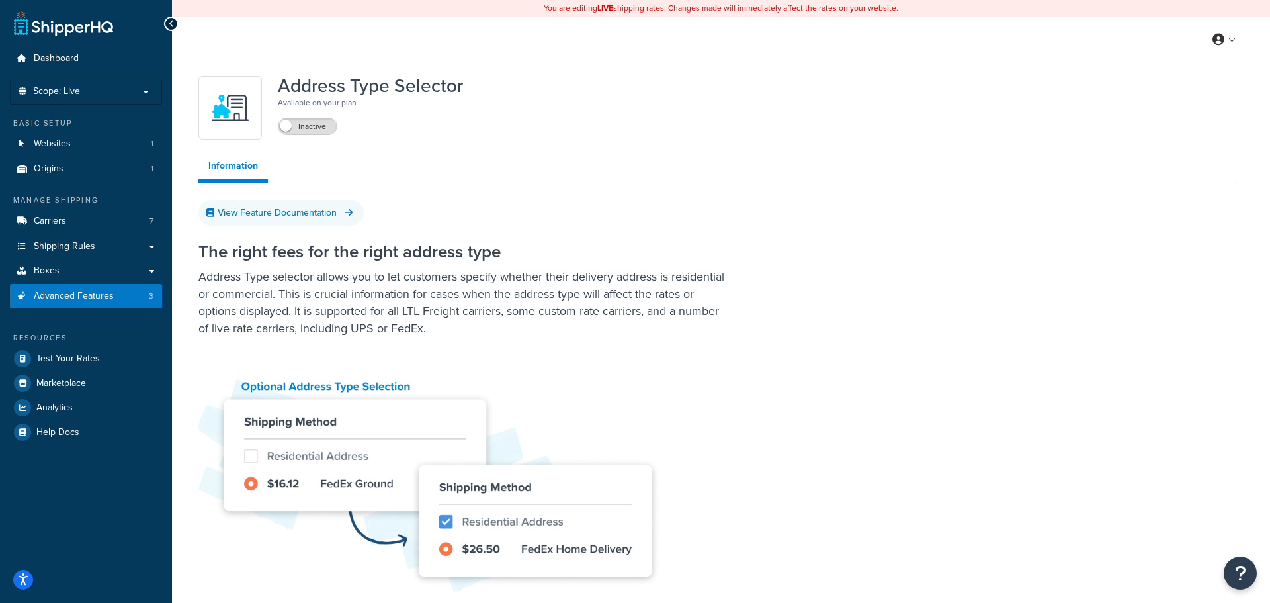
click at [171, 27] on icon at bounding box center [172, 23] width 6 height 9
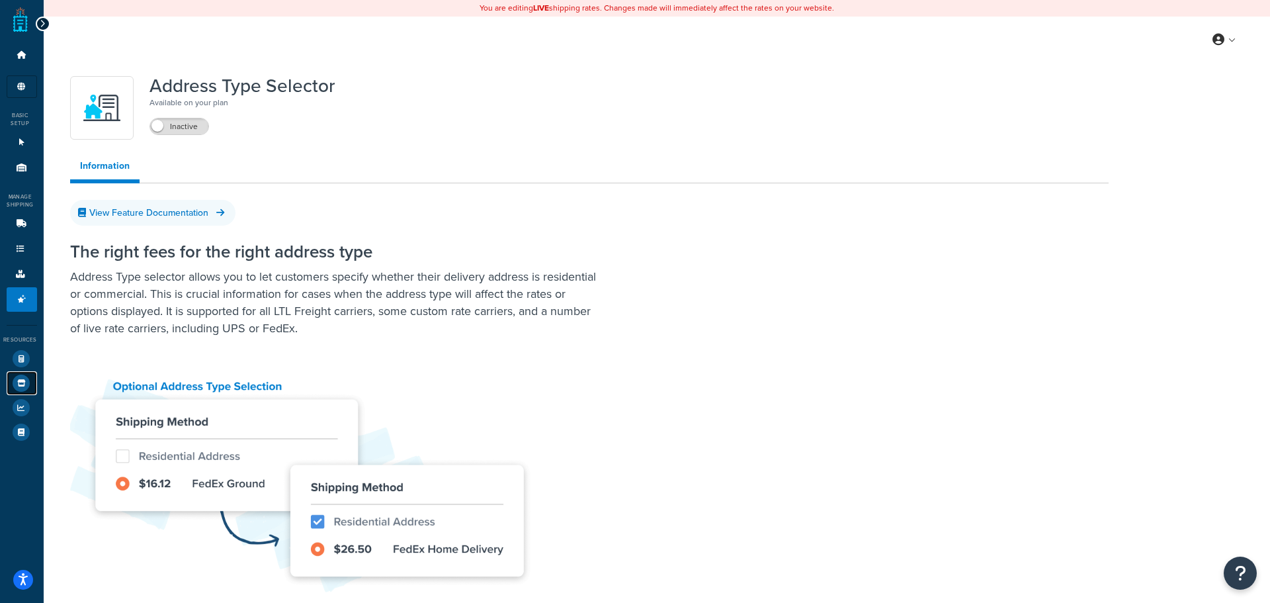
click at [17, 380] on icon at bounding box center [21, 382] width 17 height 17
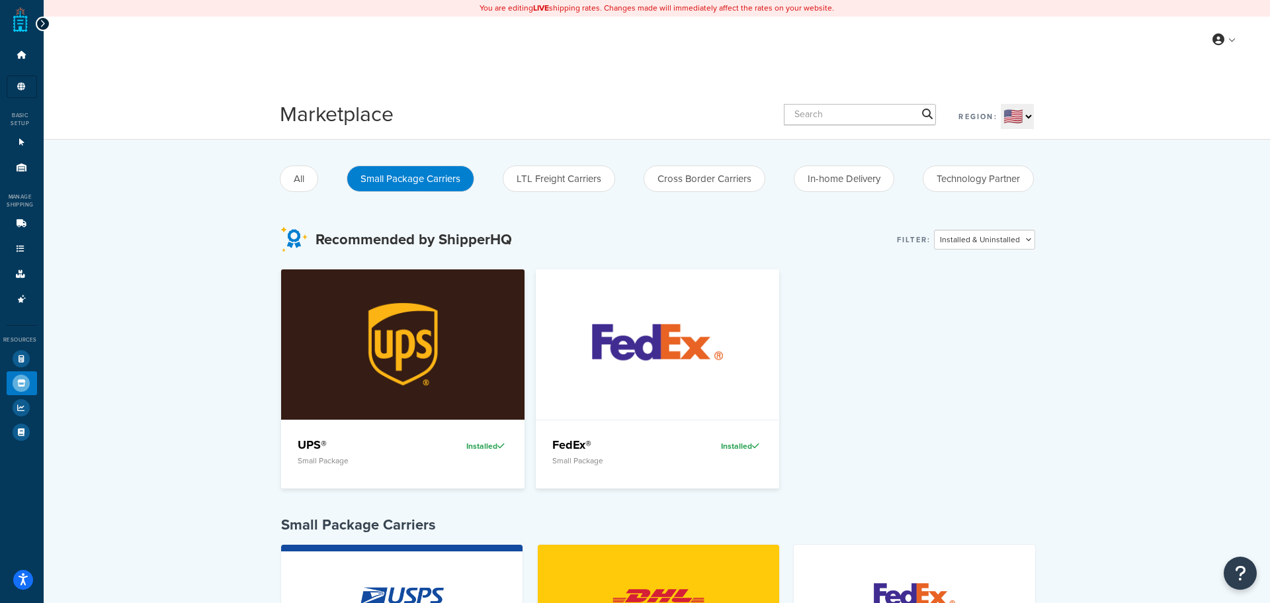
click at [40, 25] on icon at bounding box center [43, 23] width 6 height 9
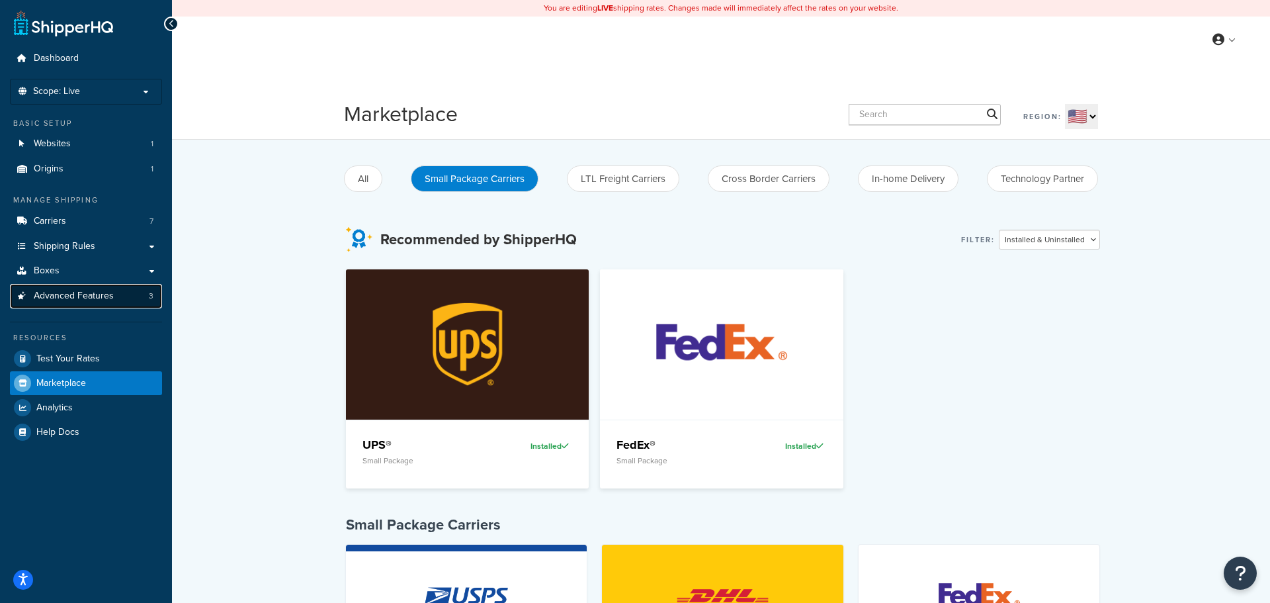
click at [81, 296] on span "Advanced Features" at bounding box center [74, 295] width 80 height 11
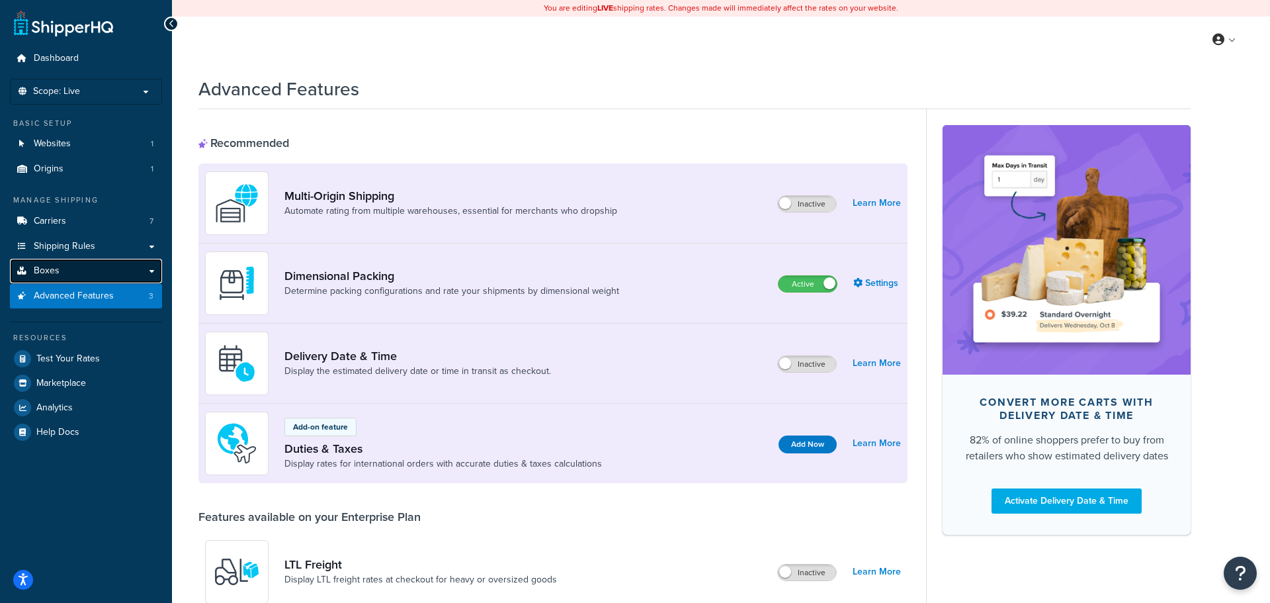
click at [66, 281] on link "Boxes" at bounding box center [86, 271] width 152 height 24
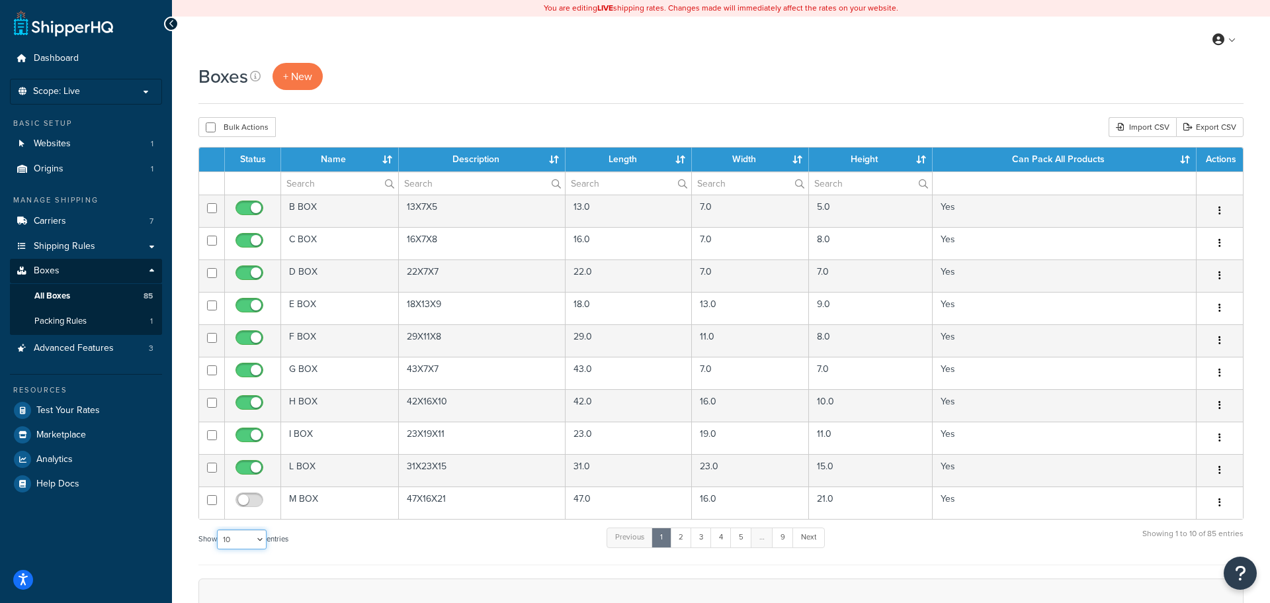
click at [256, 537] on select "10 15 25 50 100 1000" at bounding box center [242, 539] width 50 height 20
select select "1000"
click at [218, 530] on select "10 15 25 50 100 1000" at bounding box center [242, 539] width 50 height 20
